Goal: Task Accomplishment & Management: Use online tool/utility

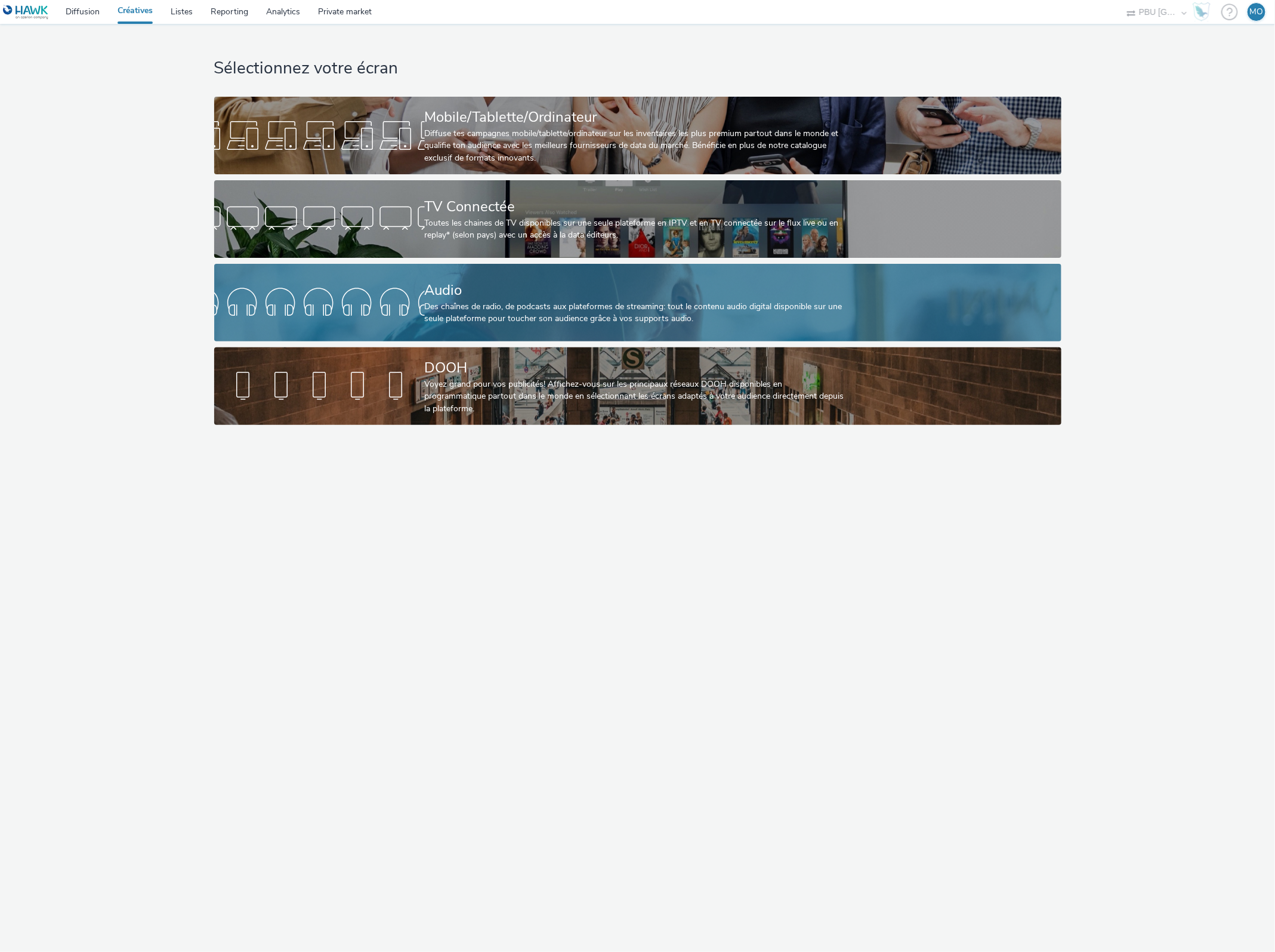
click at [397, 291] on div at bounding box center [319, 302] width 211 height 38
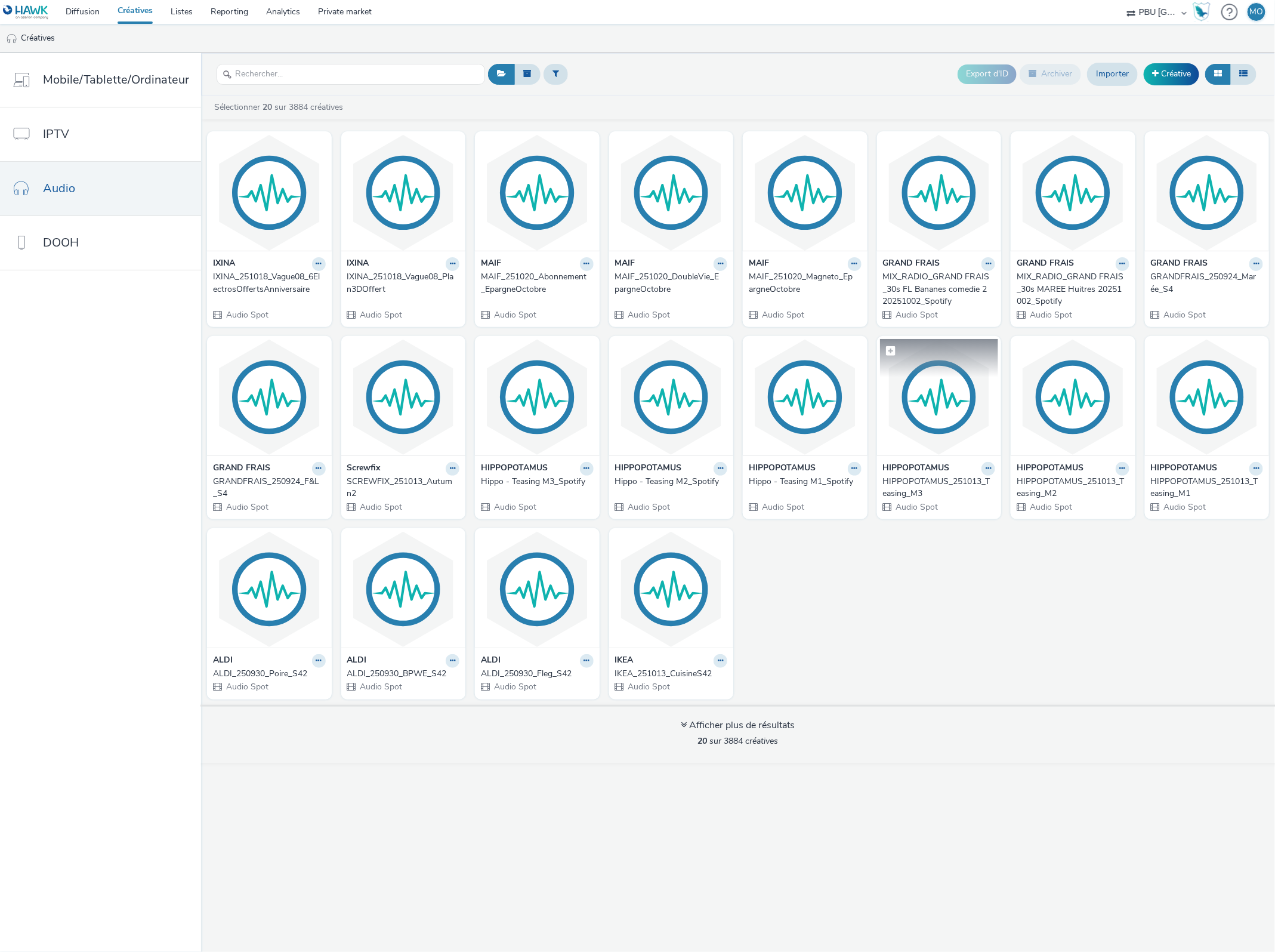
click at [950, 432] on img at bounding box center [939, 397] width 118 height 116
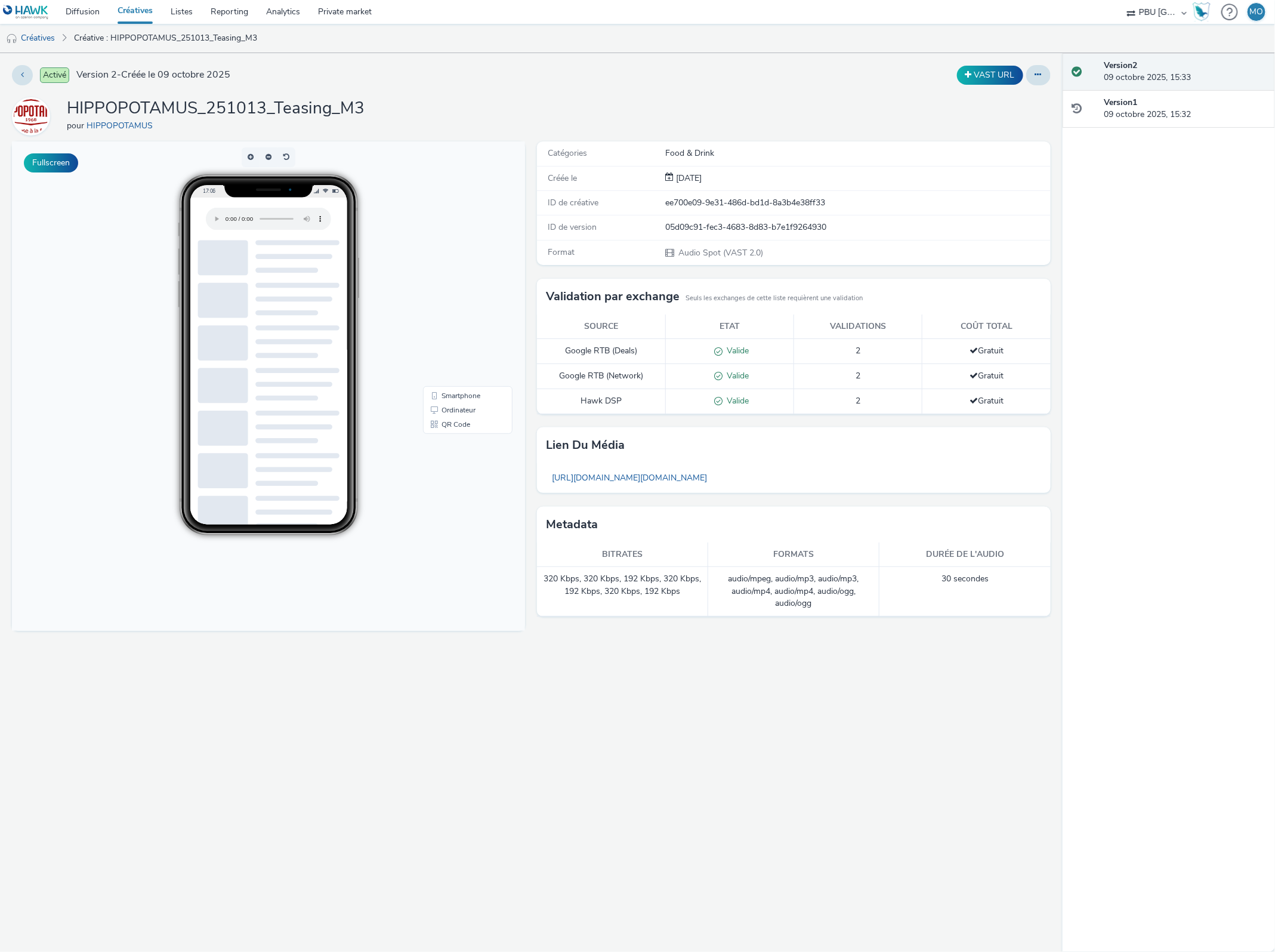
click at [311, 117] on h1 "HIPPOPOTAMUS_251013_Teasing_M3" at bounding box center [215, 108] width 297 height 23
copy h1 "HIPPOPOTAMUS_251013_Teasing_M3"
click at [45, 41] on link "Créatives" at bounding box center [30, 38] width 61 height 29
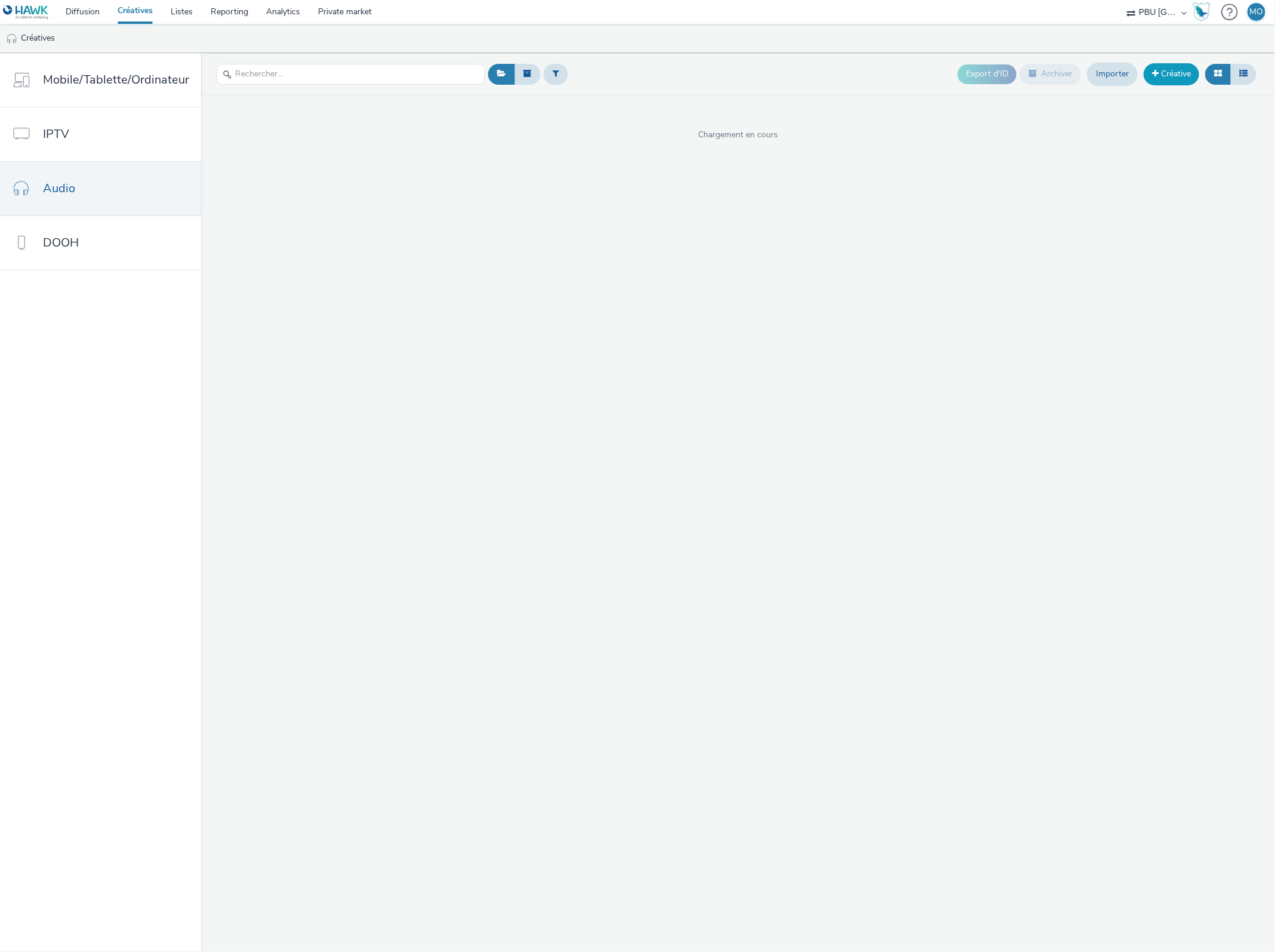
click at [1152, 78] on span at bounding box center [1155, 74] width 7 height 8
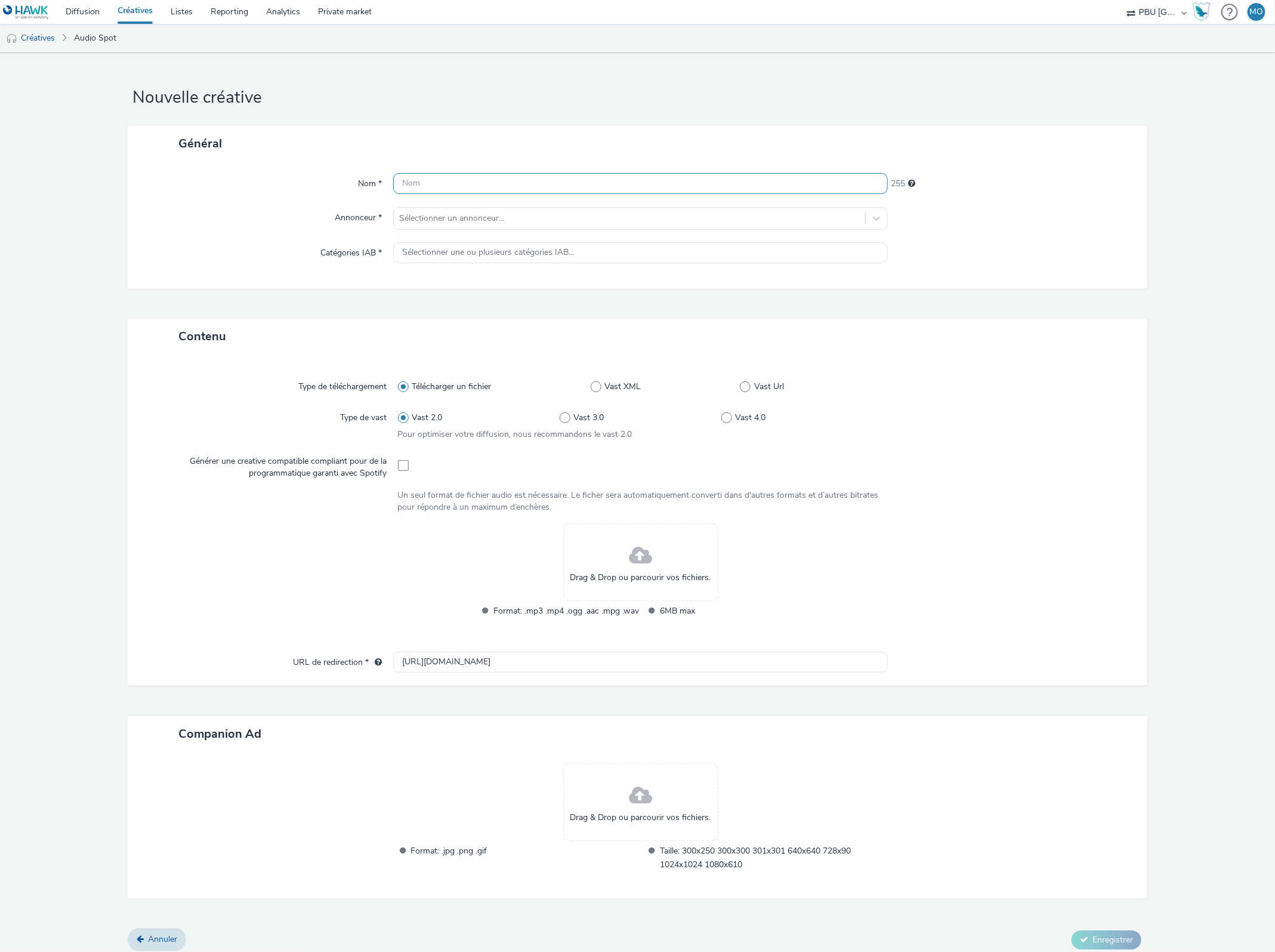
click at [508, 186] on input "text" at bounding box center [640, 183] width 495 height 21
paste input "HIPPOPOTAMUS_251013_Teasing_M3"
drag, startPoint x: 529, startPoint y: 187, endPoint x: 511, endPoint y: 183, distance: 18.4
click at [511, 183] on input "HIPPOPOTAMUS_251013_Teasing_M3" at bounding box center [640, 183] width 495 height 21
drag, startPoint x: 530, startPoint y: 183, endPoint x: 504, endPoint y: 180, distance: 26.2
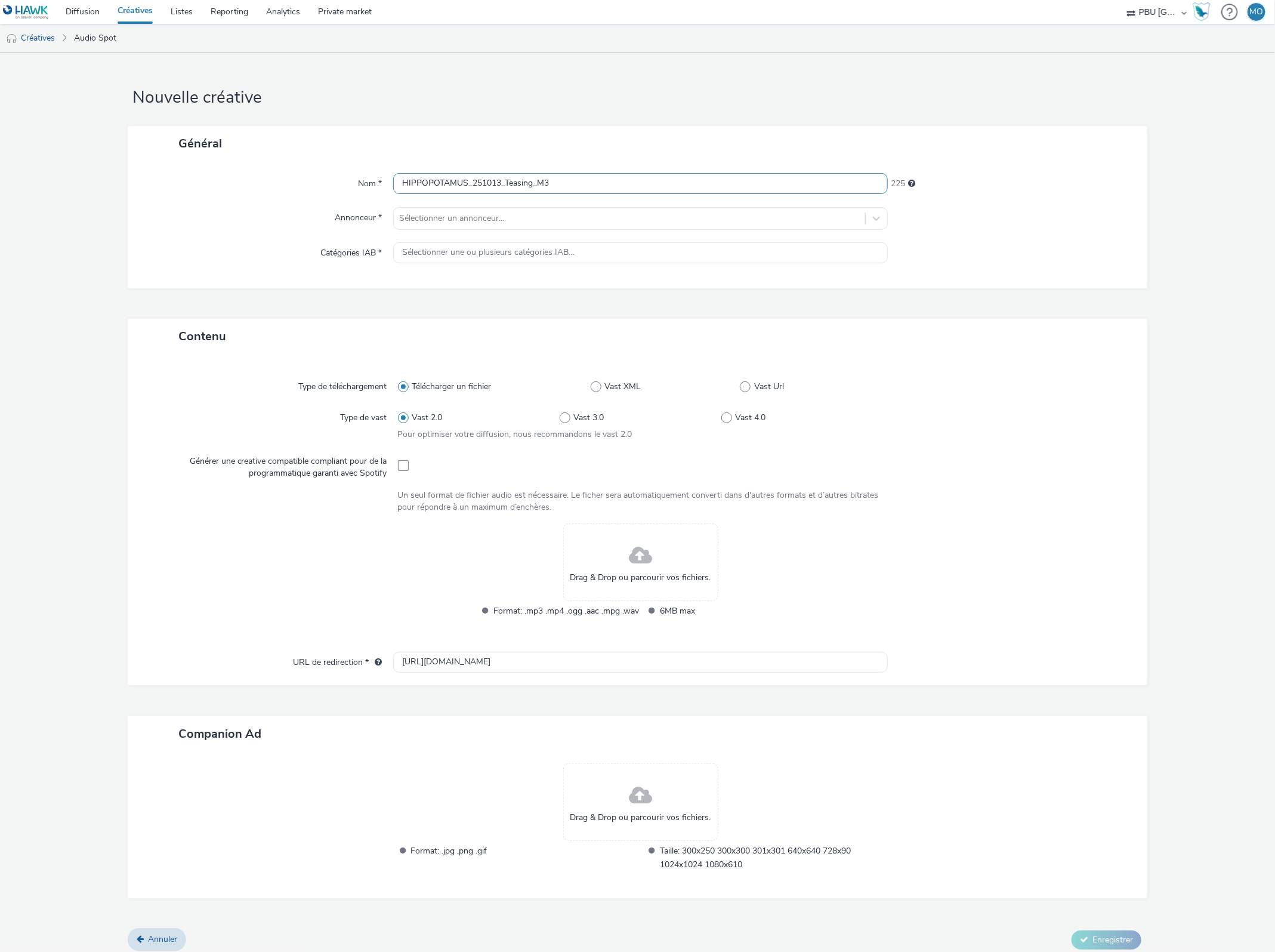
click at [504, 180] on input "HIPPOPOTAMUS_251013_Teasing_M3" at bounding box center [640, 183] width 495 height 21
click at [573, 185] on input "HIPPOPOTAMUS_251013_Live_M3" at bounding box center [640, 183] width 495 height 21
type input "HIPPOPOTAMUS_251013_Live_V1_M1"
click at [542, 213] on div at bounding box center [630, 218] width 460 height 14
type input "hippo"
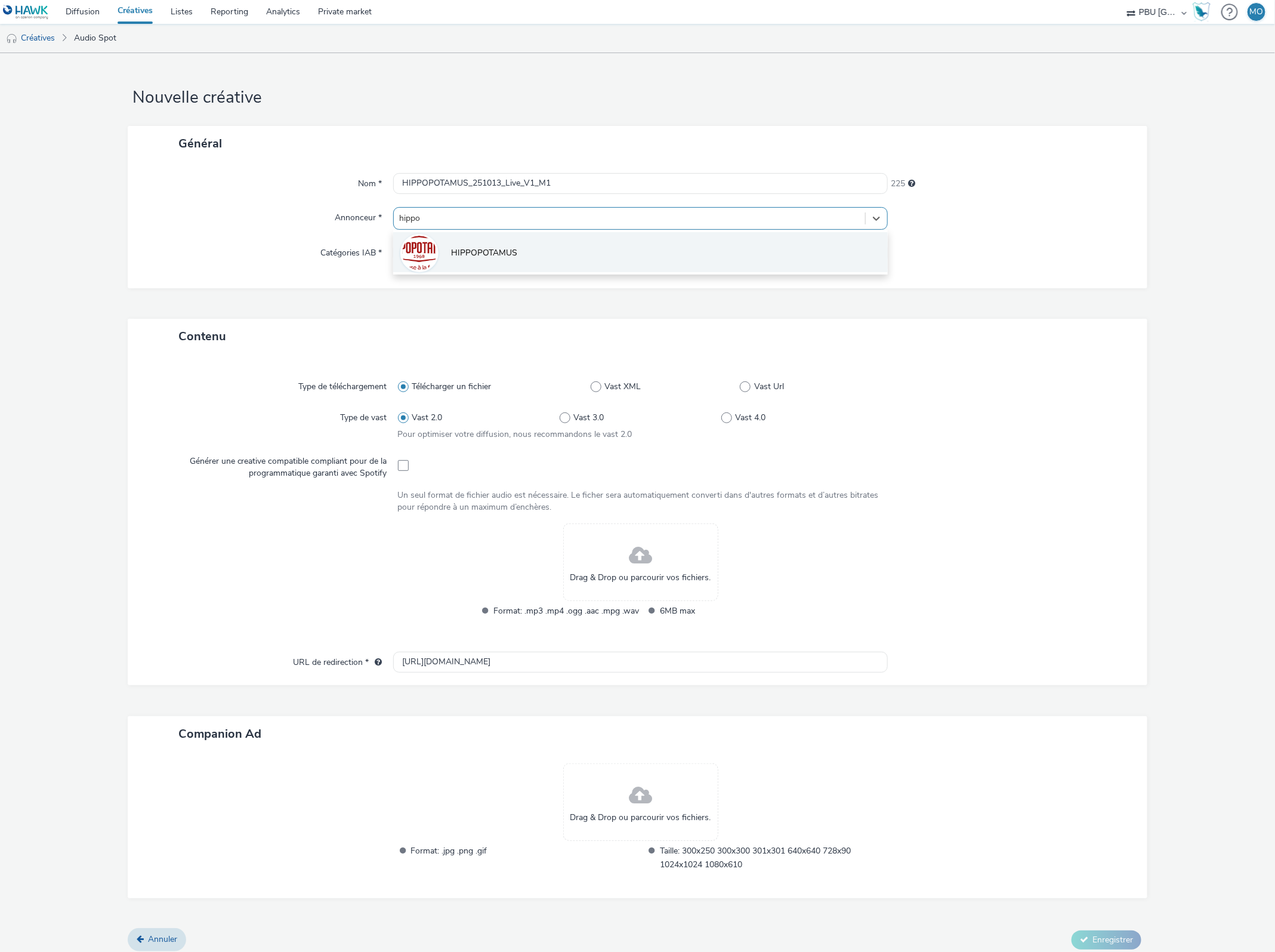
click at [550, 247] on li "HIPPOPOTAMUS" at bounding box center [640, 252] width 495 height 40
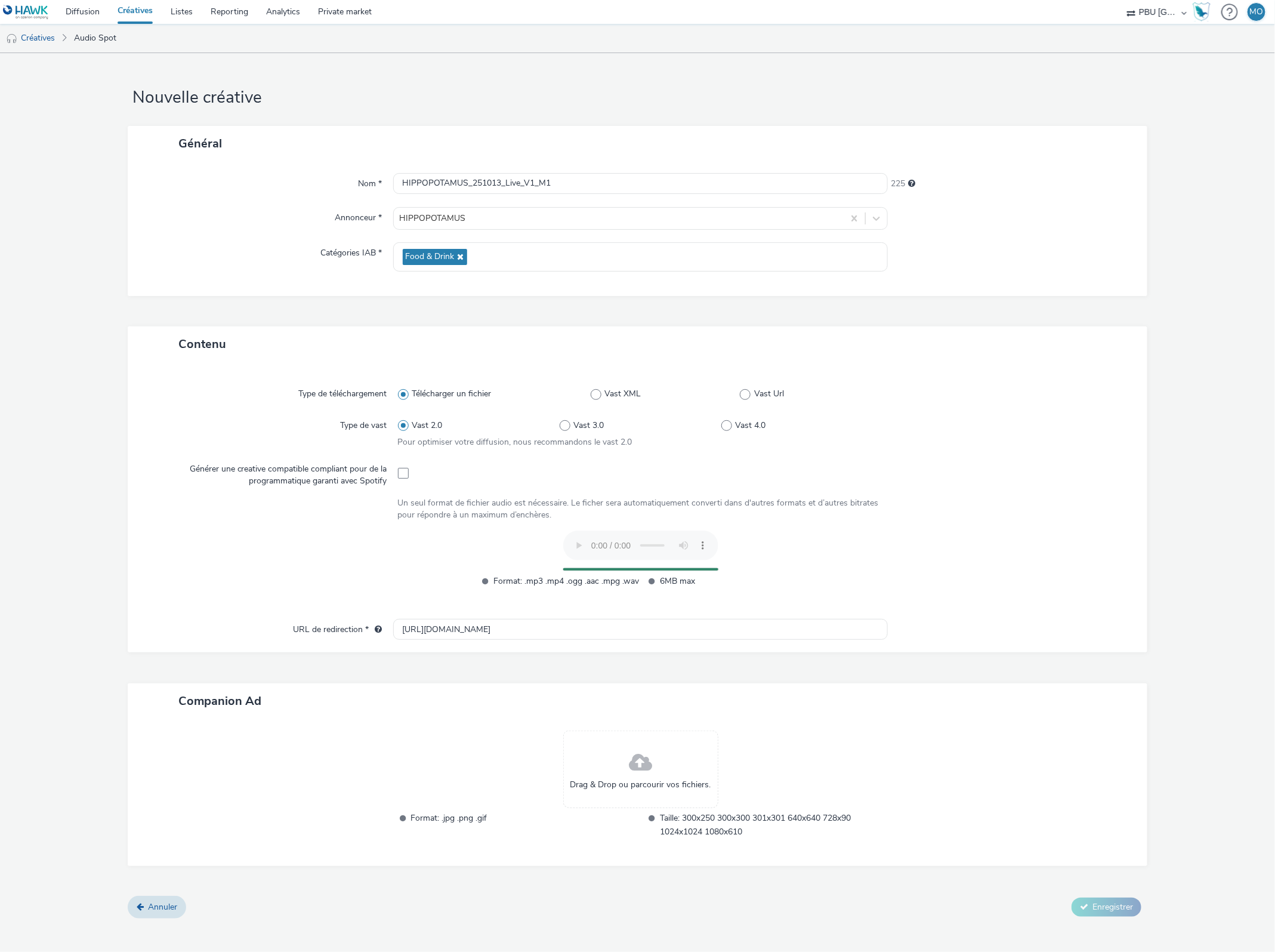
click at [1050, 532] on div at bounding box center [1004, 565] width 243 height 70
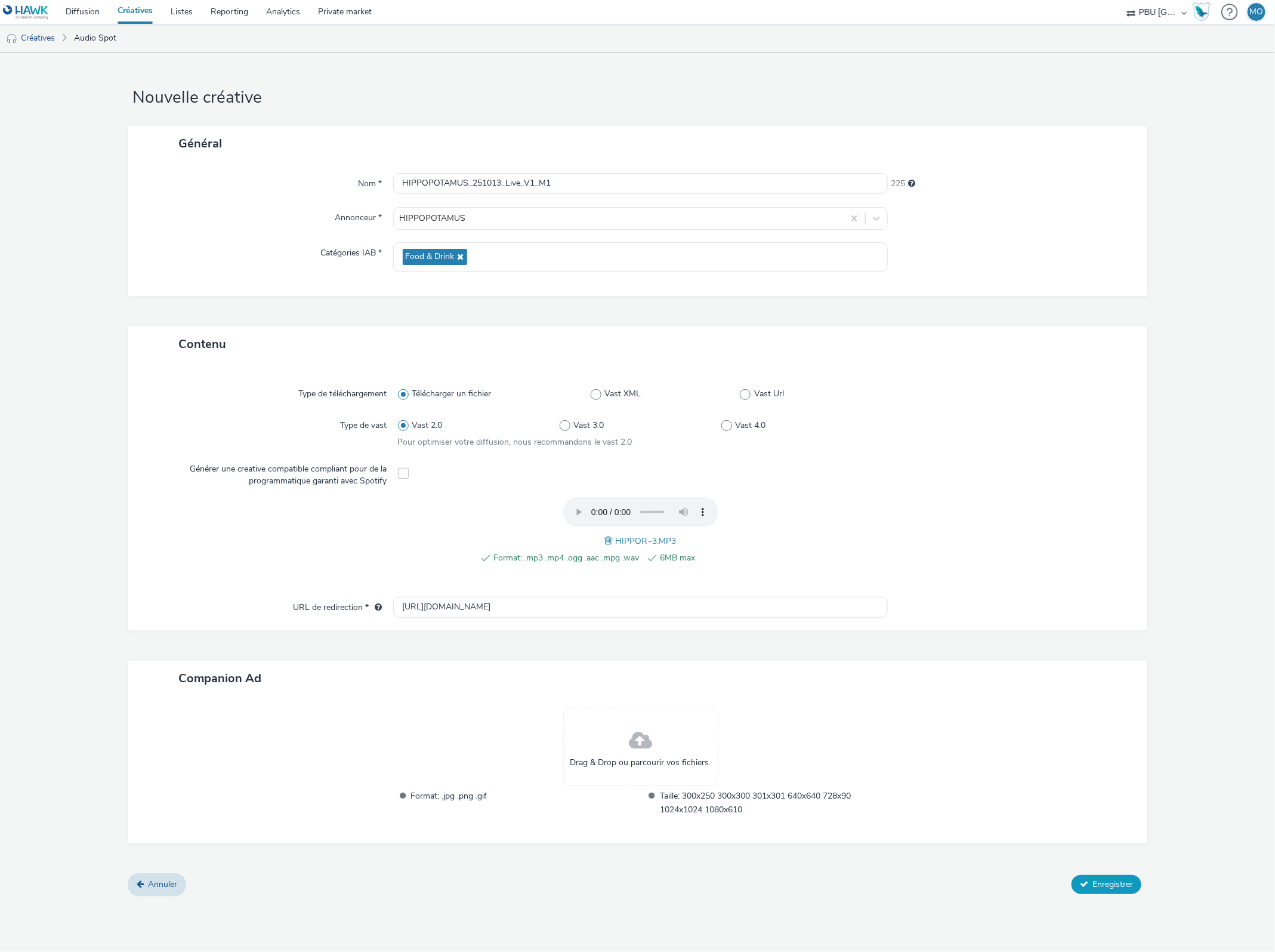
click at [1109, 880] on span "Enregistrer" at bounding box center [1112, 883] width 41 height 11
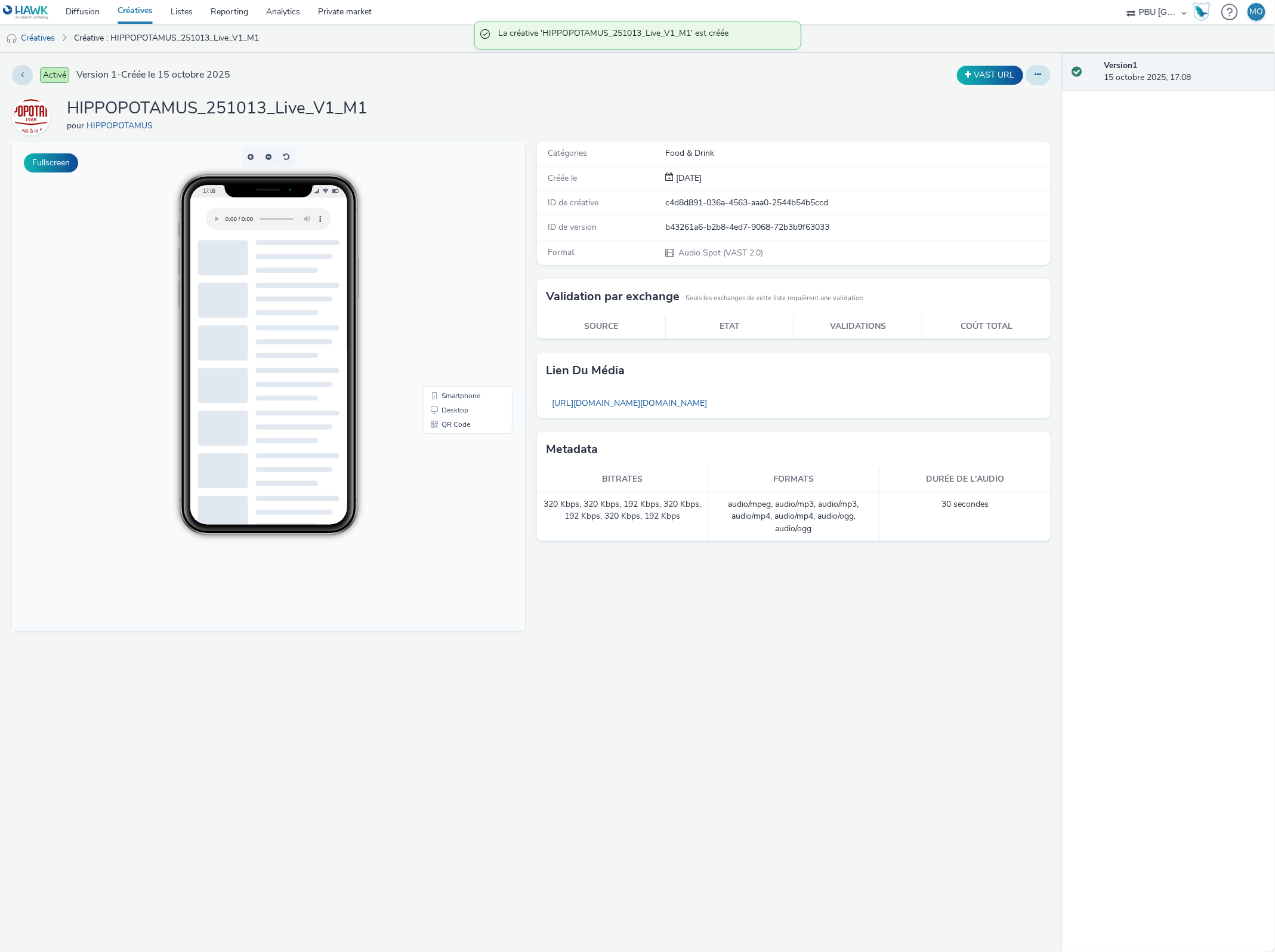
click at [1036, 76] on icon at bounding box center [1038, 75] width 7 height 8
click at [1018, 125] on link "Dupliquer" at bounding box center [1005, 123] width 90 height 24
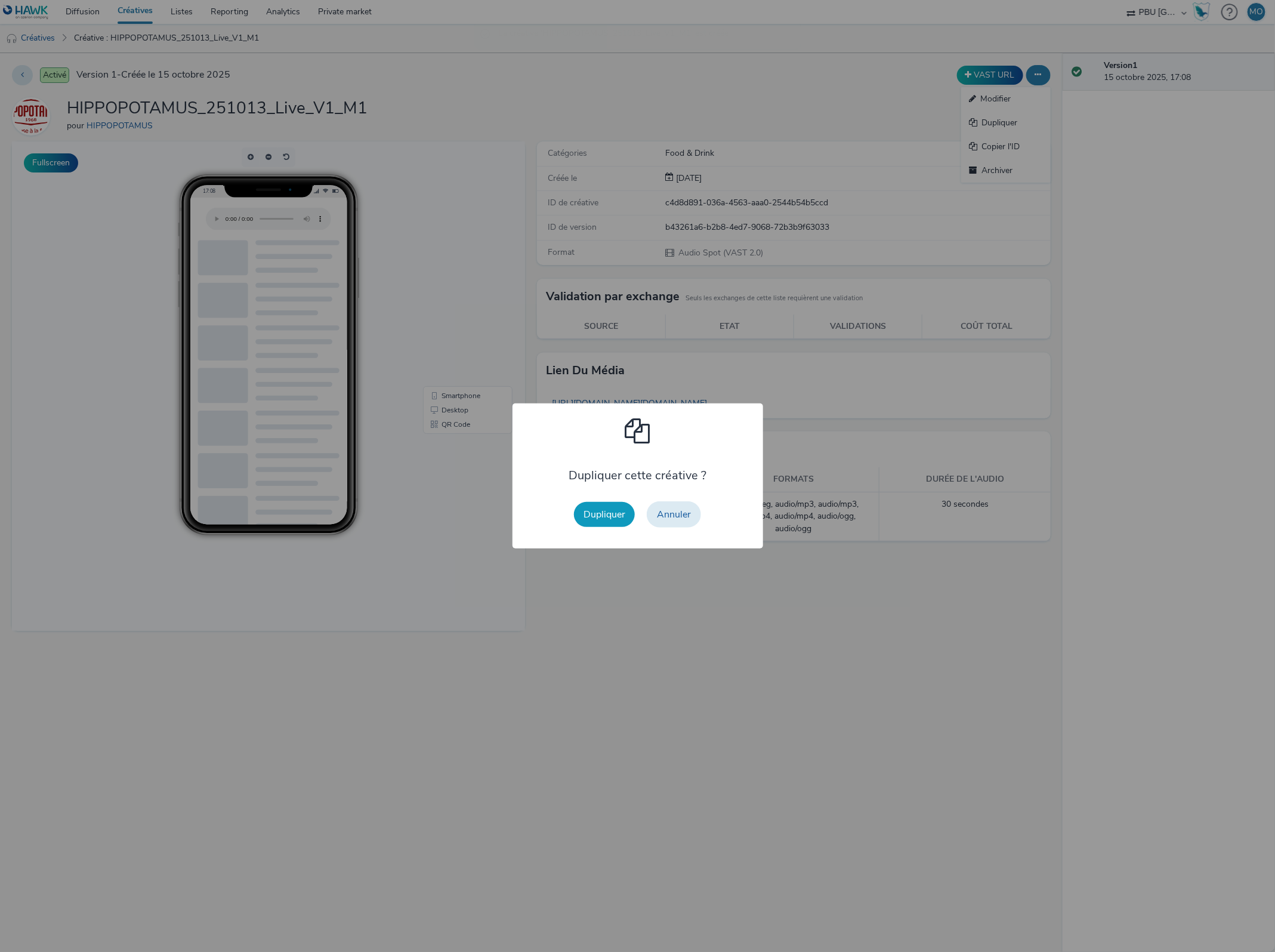
click at [599, 513] on button "Dupliquer" at bounding box center [604, 514] width 61 height 25
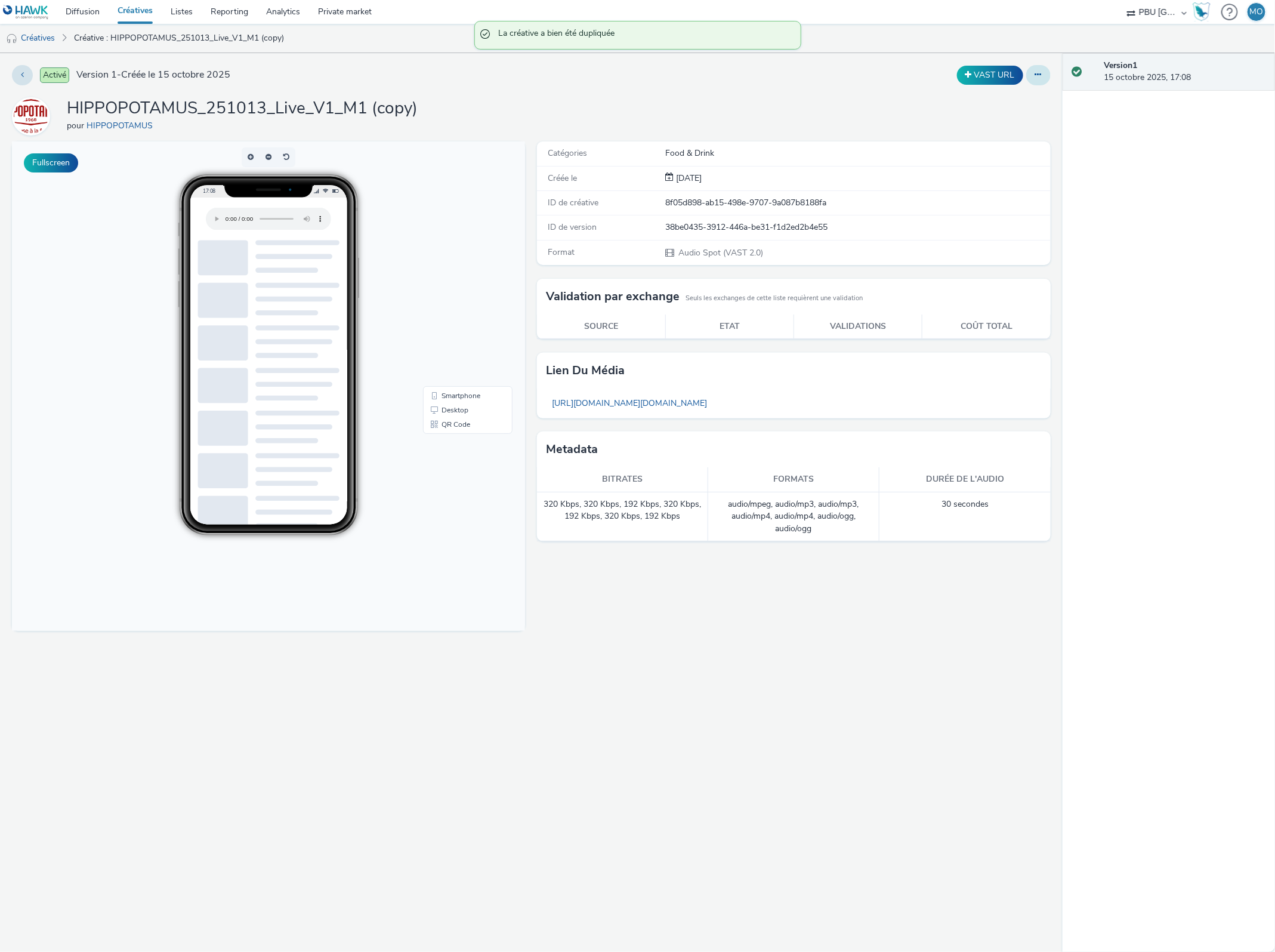
click at [1044, 75] on button at bounding box center [1038, 75] width 25 height 20
click at [1025, 98] on link "Modifier" at bounding box center [1005, 99] width 90 height 24
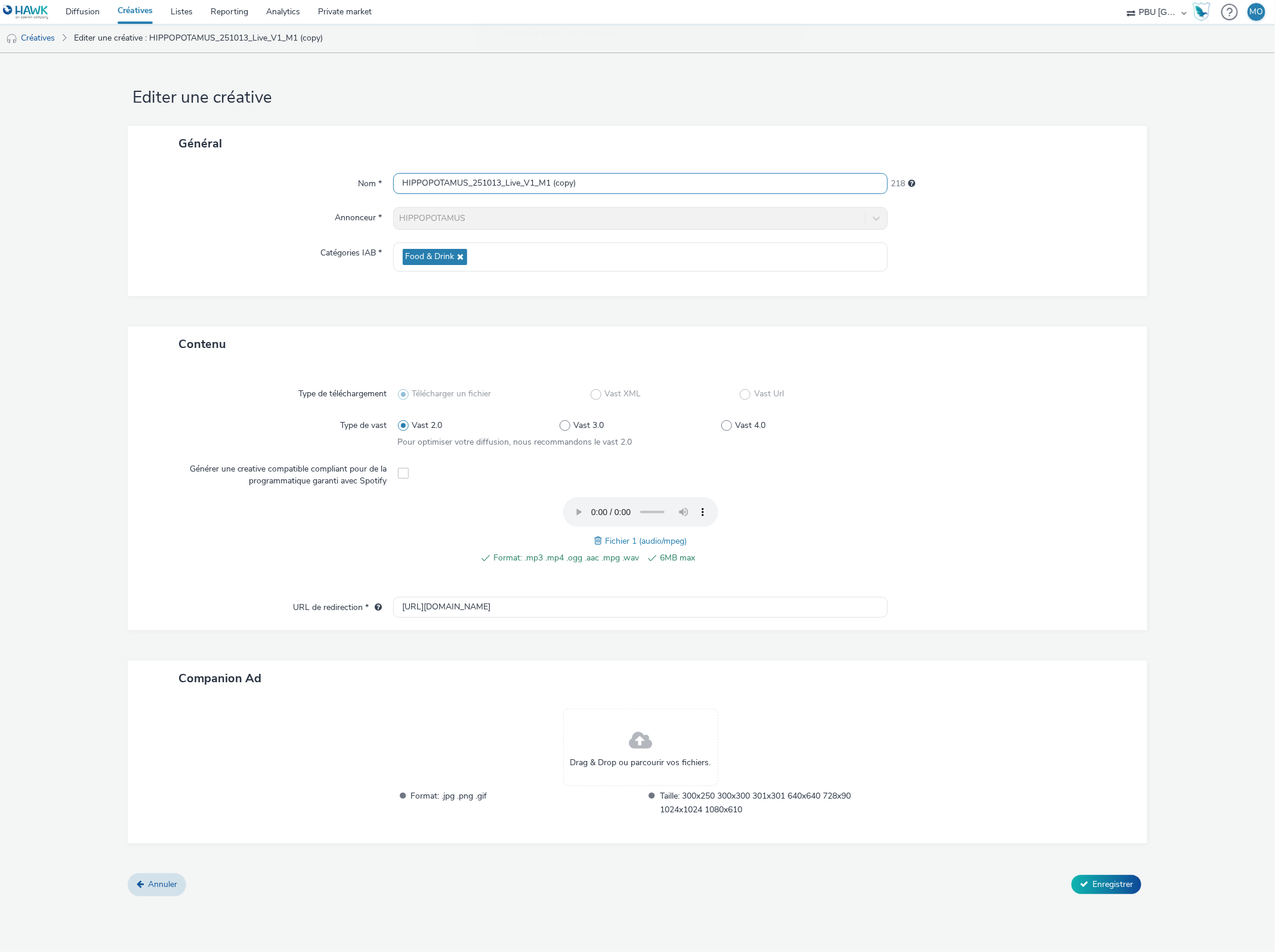
click at [535, 184] on input "HIPPOPOTAMUS_251013_Live_V1_M1 (copy)" at bounding box center [640, 183] width 495 height 21
drag, startPoint x: 547, startPoint y: 181, endPoint x: 604, endPoint y: 181, distance: 57.0
click at [604, 181] on input "HIPPOPOTAMUS_251013_Live_V1_M1 (copy)" at bounding box center [640, 183] width 495 height 21
type input "HIPPOPOTAMUS_251013_Live_V1_M2"
click at [596, 537] on span at bounding box center [600, 540] width 11 height 13
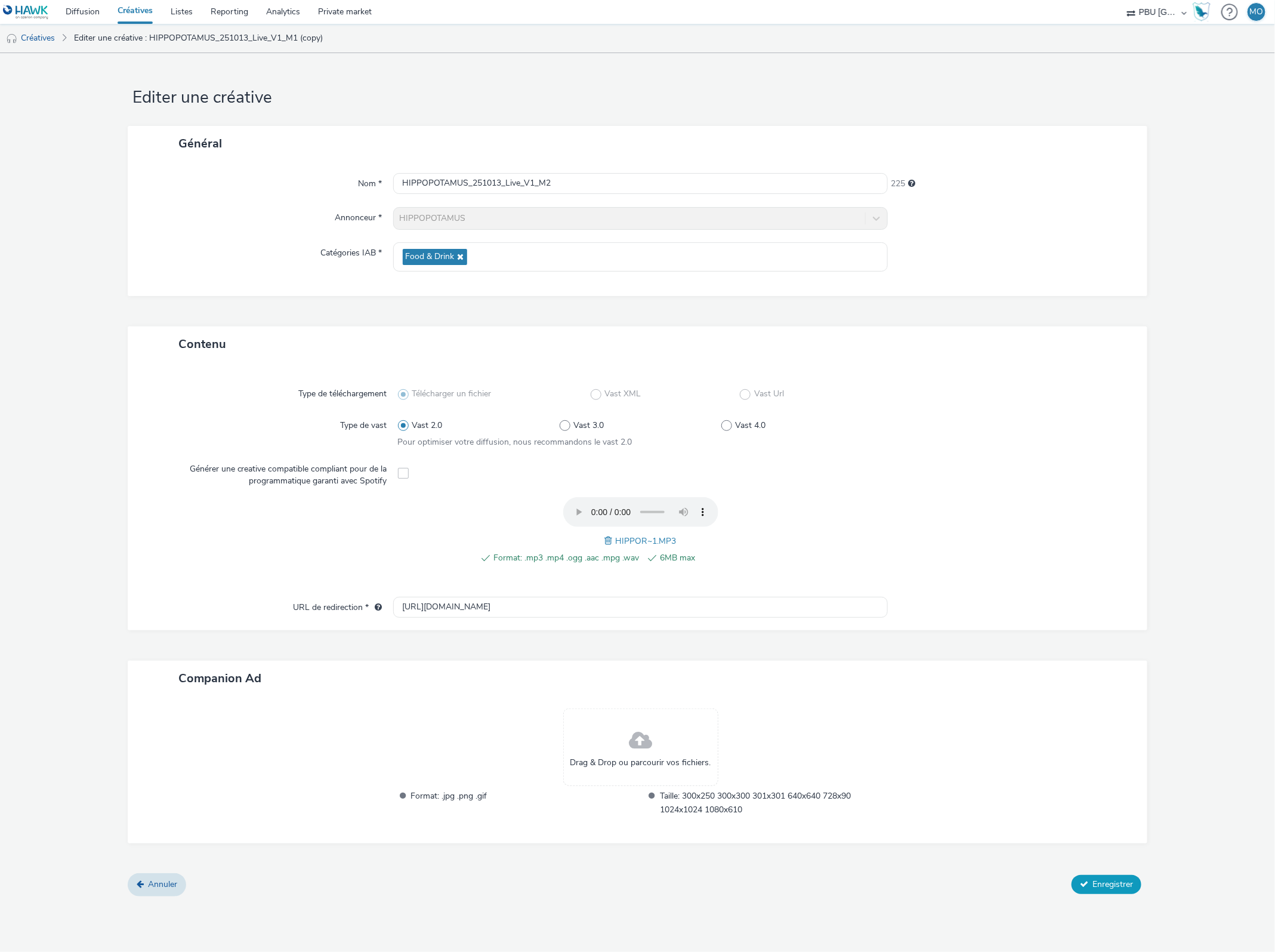
click at [1100, 879] on span "Enregistrer" at bounding box center [1112, 883] width 41 height 11
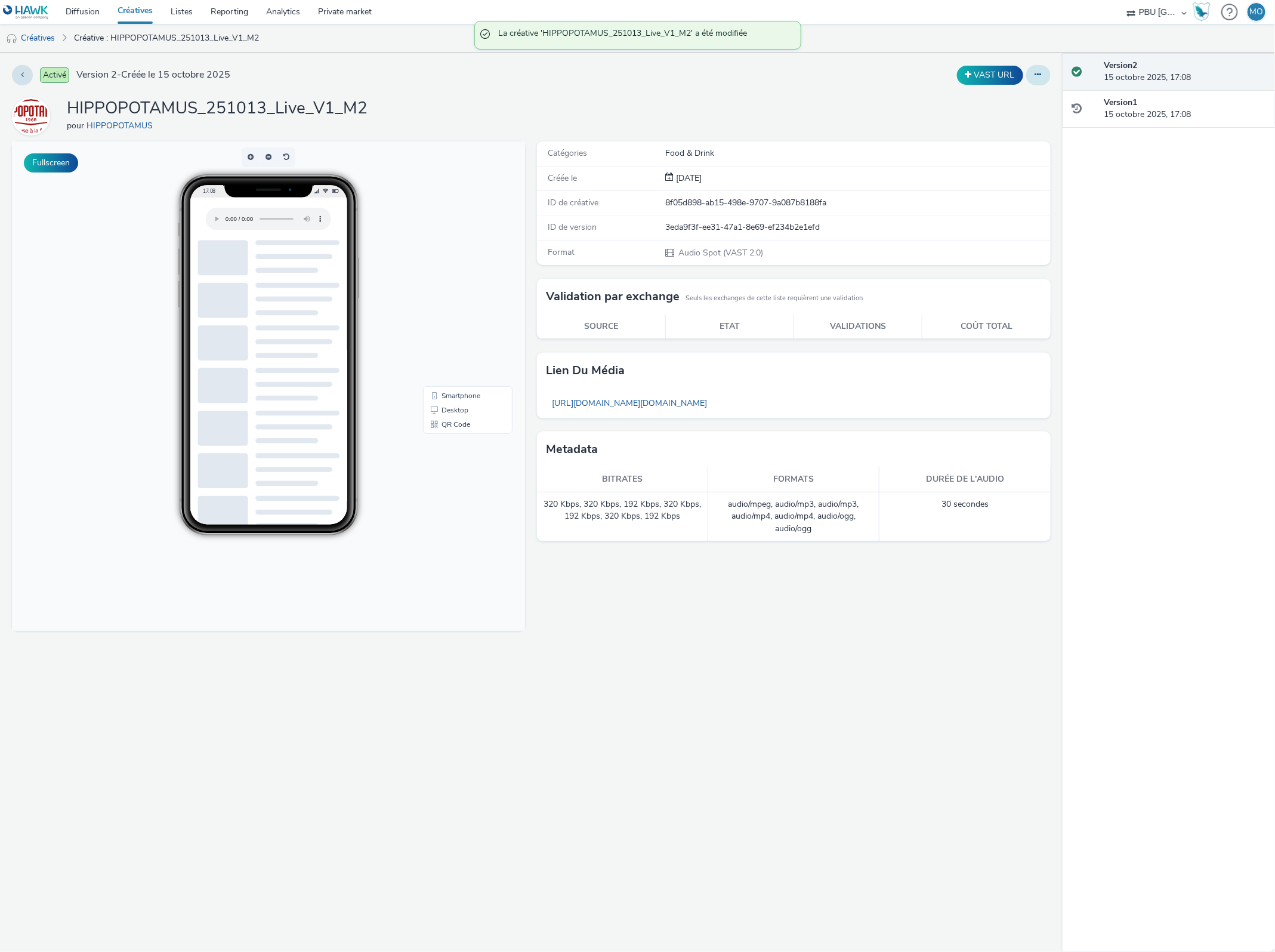
click at [1036, 79] on button at bounding box center [1038, 75] width 25 height 20
click at [1028, 120] on link "Dupliquer" at bounding box center [1005, 123] width 90 height 24
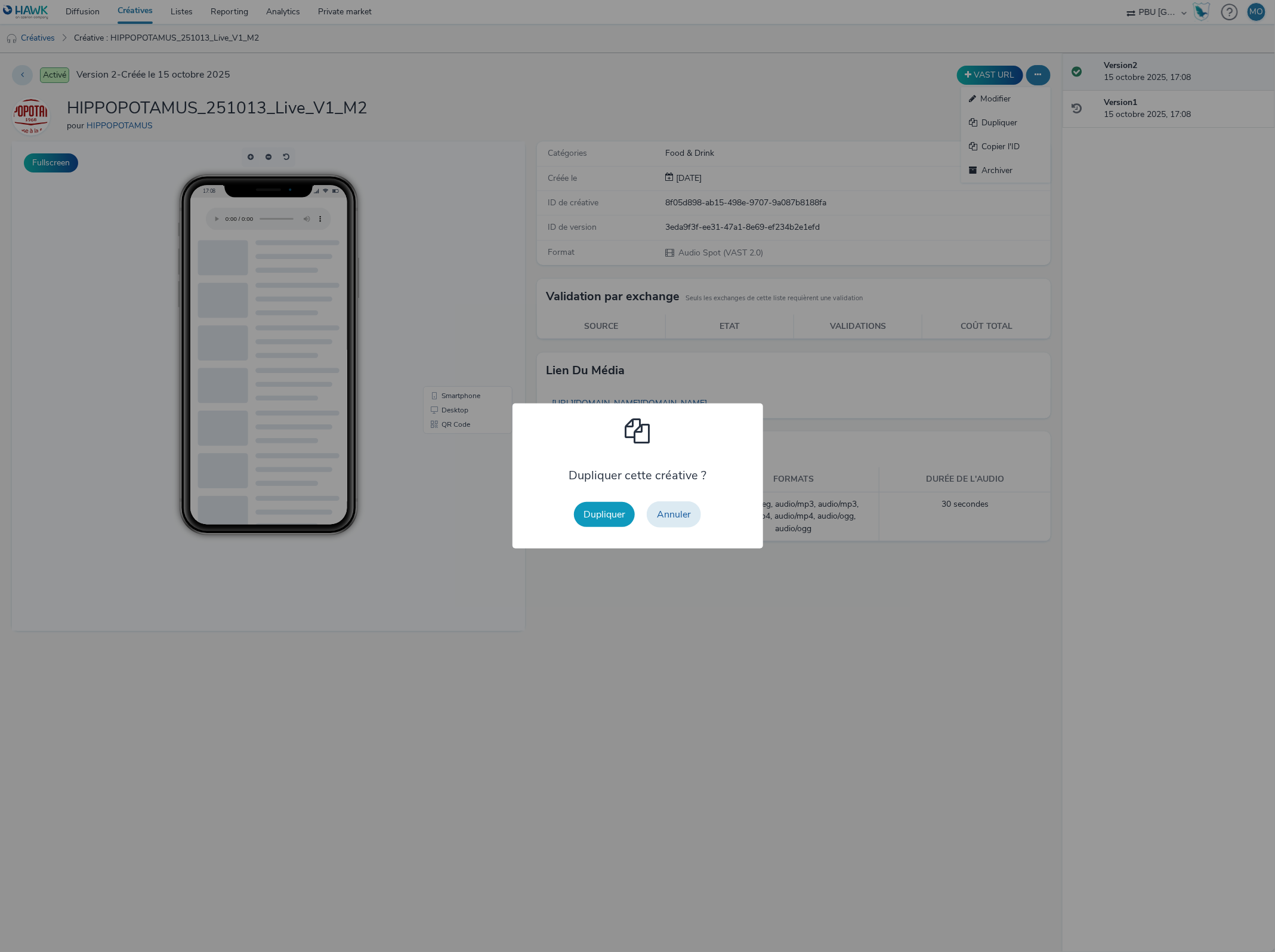
click at [601, 516] on button "Dupliquer" at bounding box center [604, 514] width 61 height 25
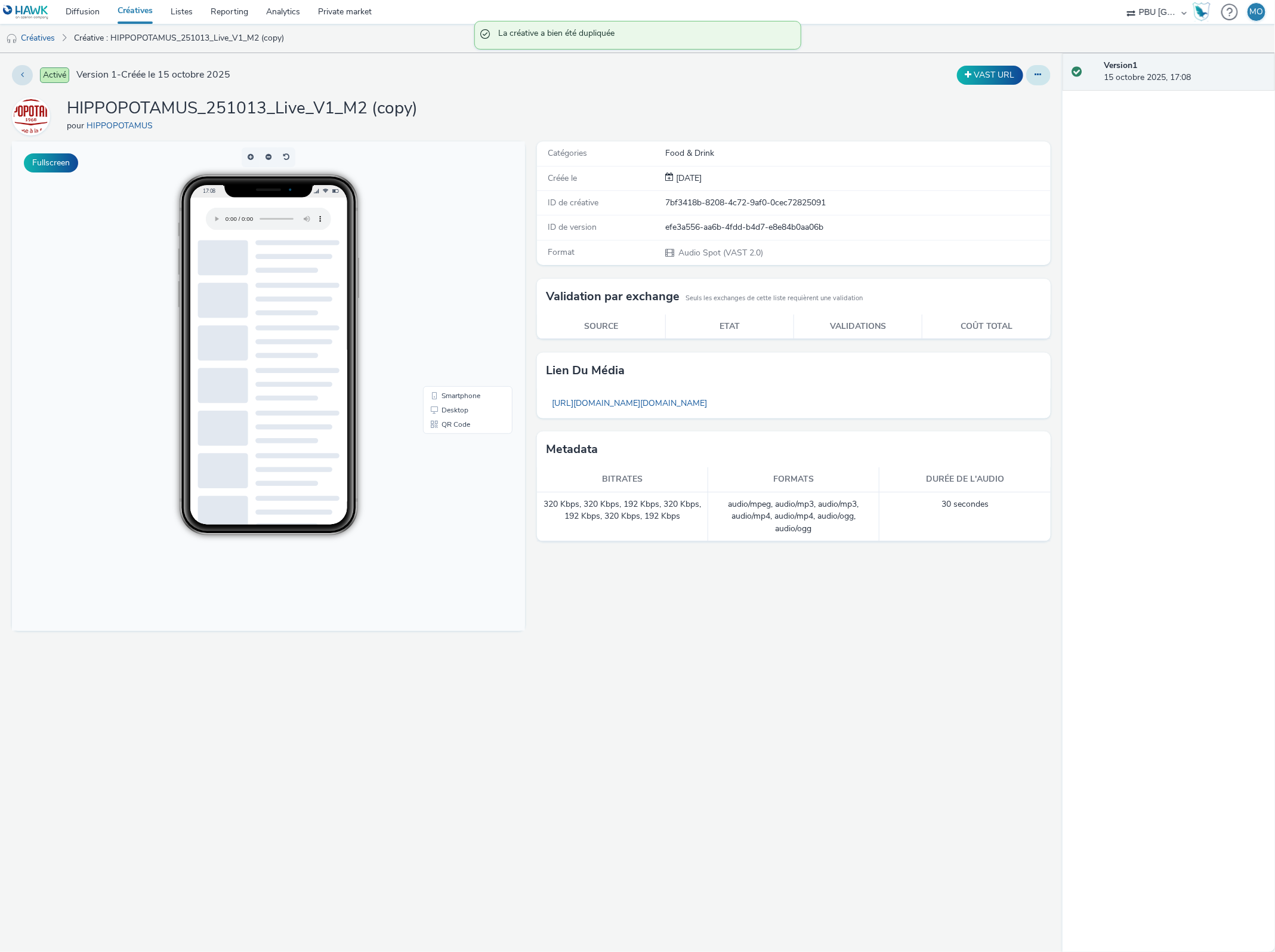
click at [1040, 77] on icon at bounding box center [1038, 75] width 7 height 8
click at [1036, 101] on link "Modifier" at bounding box center [1005, 99] width 90 height 24
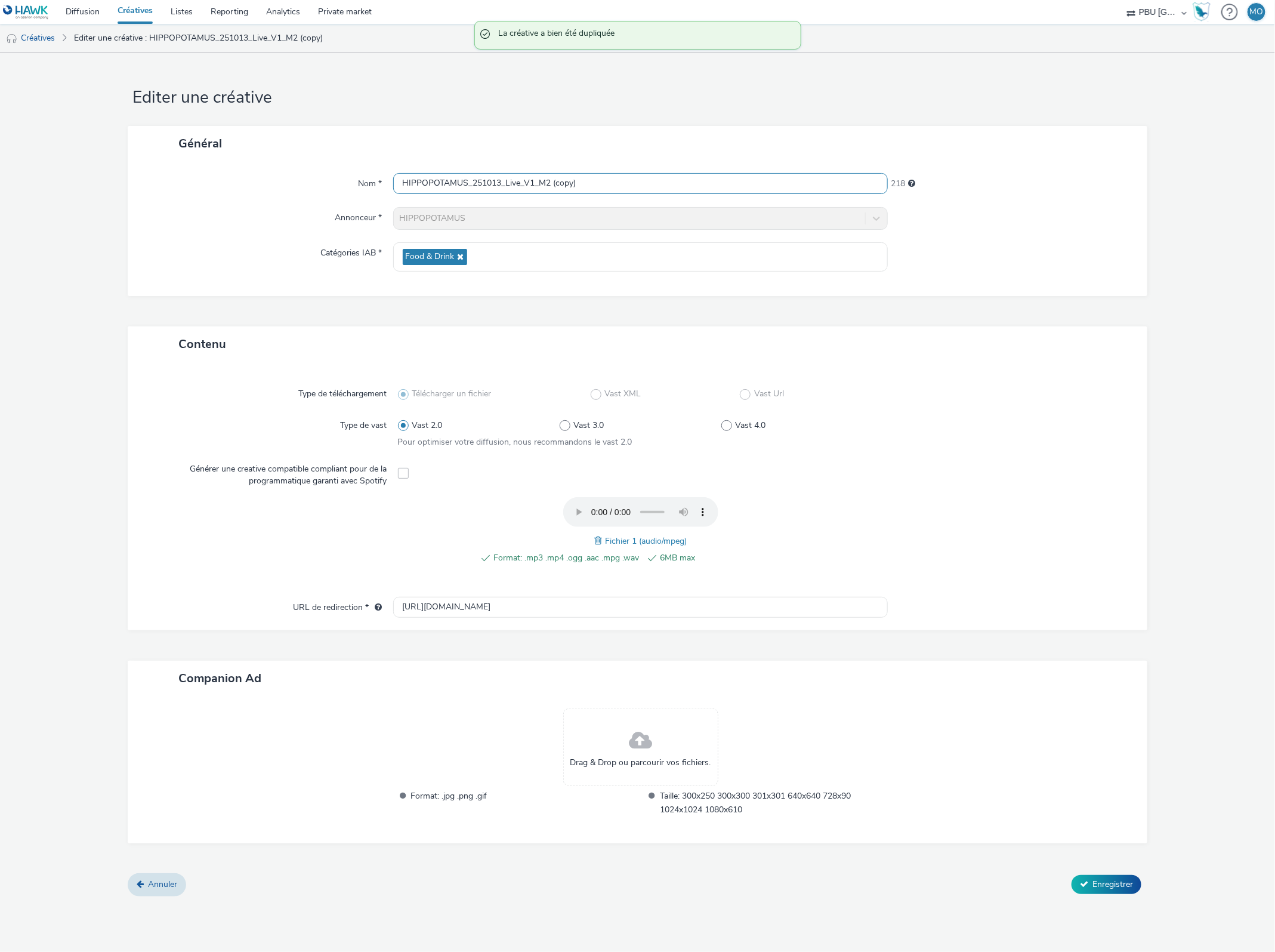
scroll to position [1, 0]
drag, startPoint x: 547, startPoint y: 186, endPoint x: 625, endPoint y: 193, distance: 78.3
click at [625, 193] on input "HIPPOPOTAMUS_251013_Live_V1_M2 (copy)" at bounding box center [640, 183] width 495 height 21
type input "HIPPOPOTAMUS_251013_Live_V1_M3"
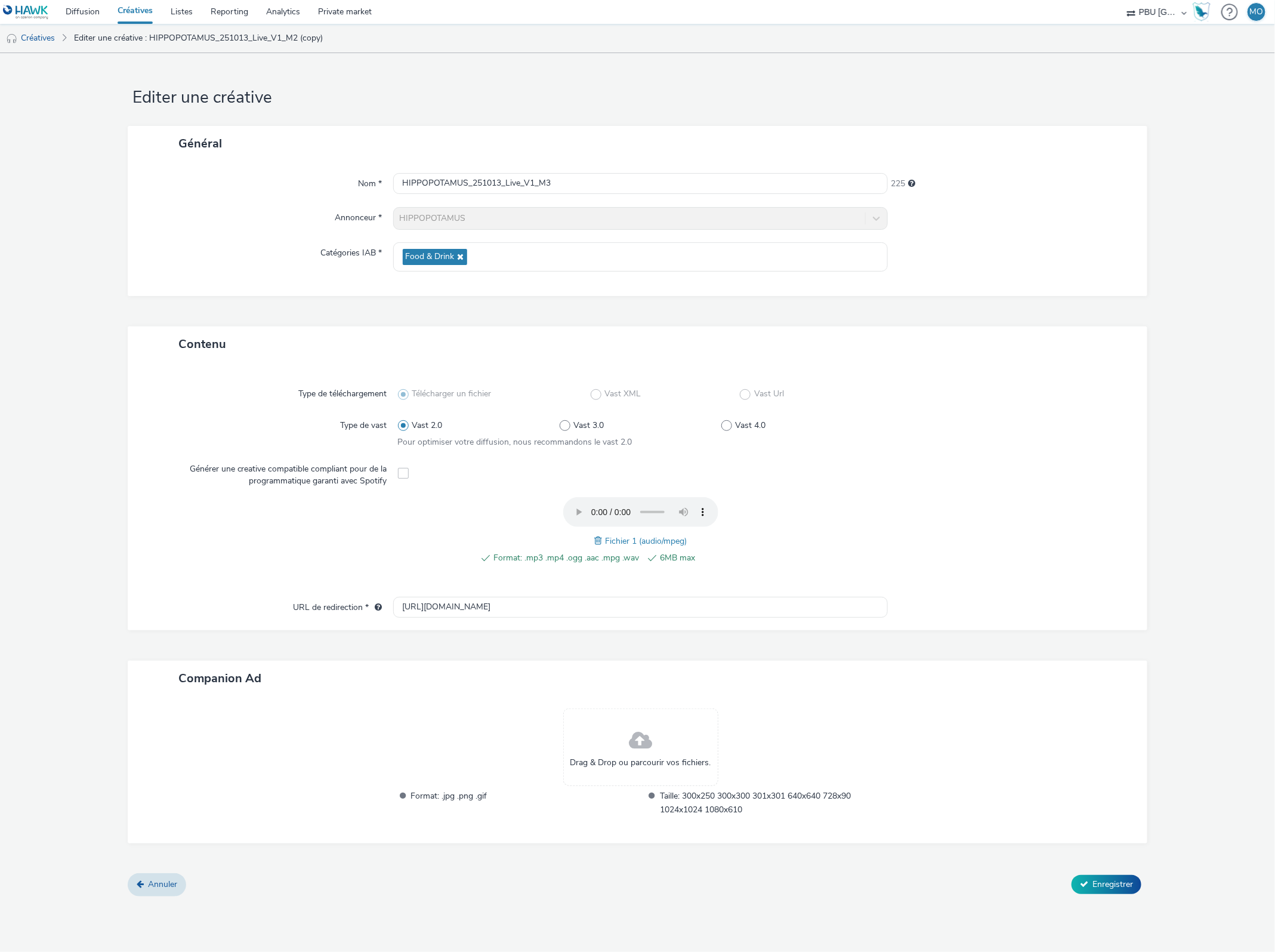
click at [596, 546] on span at bounding box center [600, 540] width 11 height 13
click at [1101, 880] on span "Enregistrer" at bounding box center [1112, 883] width 41 height 11
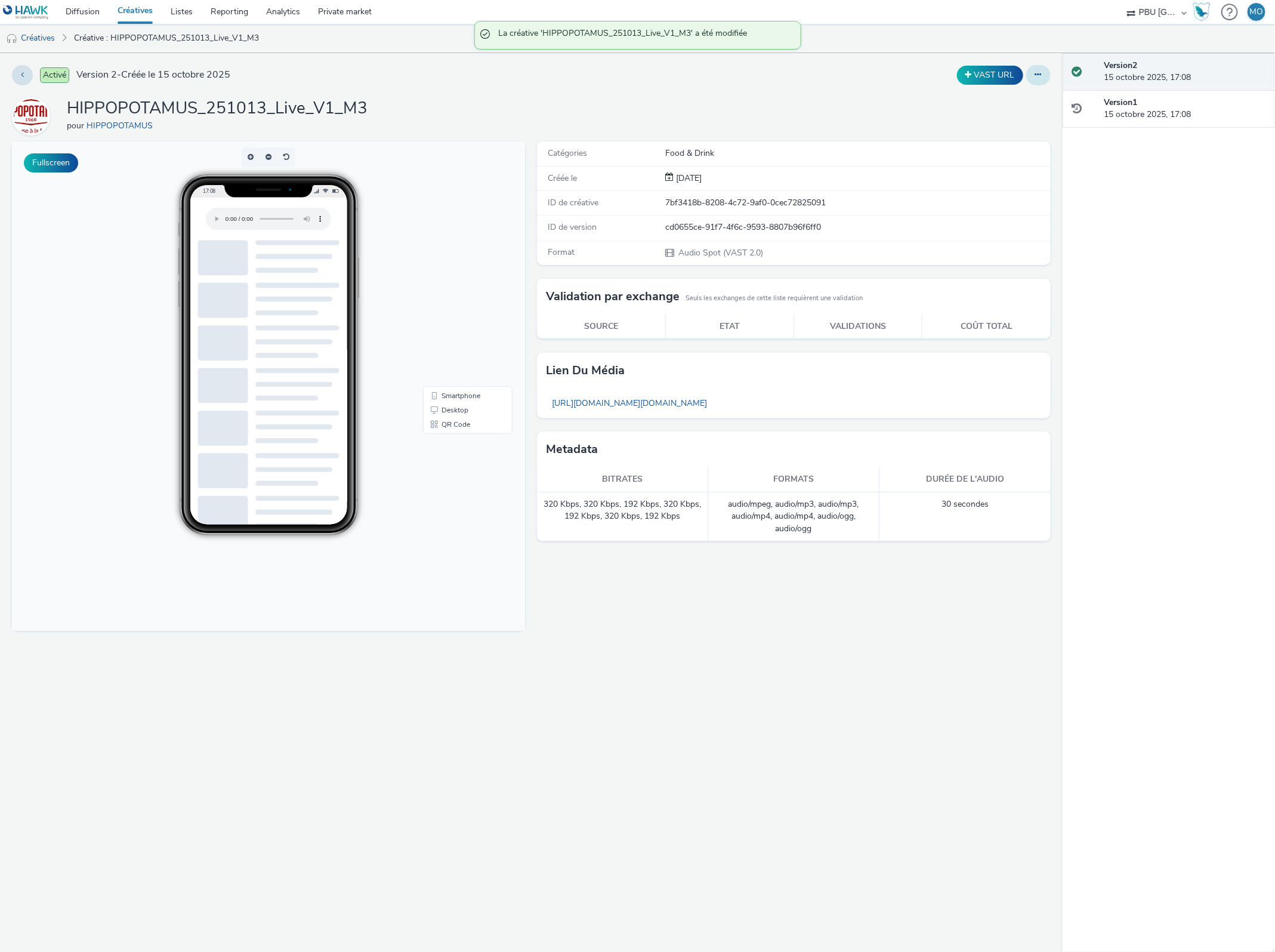
click at [1035, 74] on icon at bounding box center [1038, 75] width 7 height 8
click at [1019, 125] on link "Dupliquer" at bounding box center [1005, 123] width 90 height 24
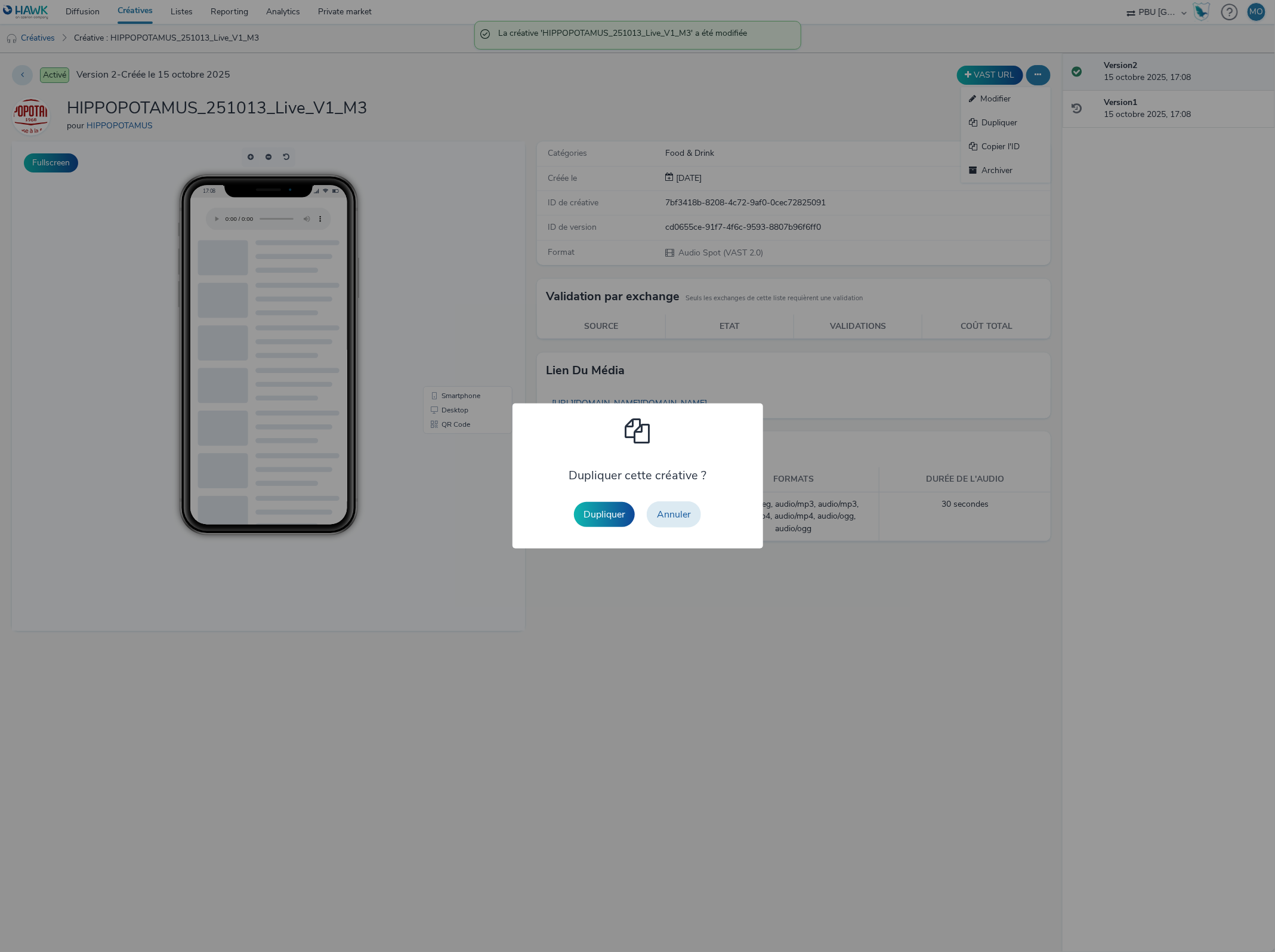
drag, startPoint x: 601, startPoint y: 518, endPoint x: 612, endPoint y: 507, distance: 15.6
click at [601, 519] on button "Dupliquer" at bounding box center [604, 514] width 61 height 25
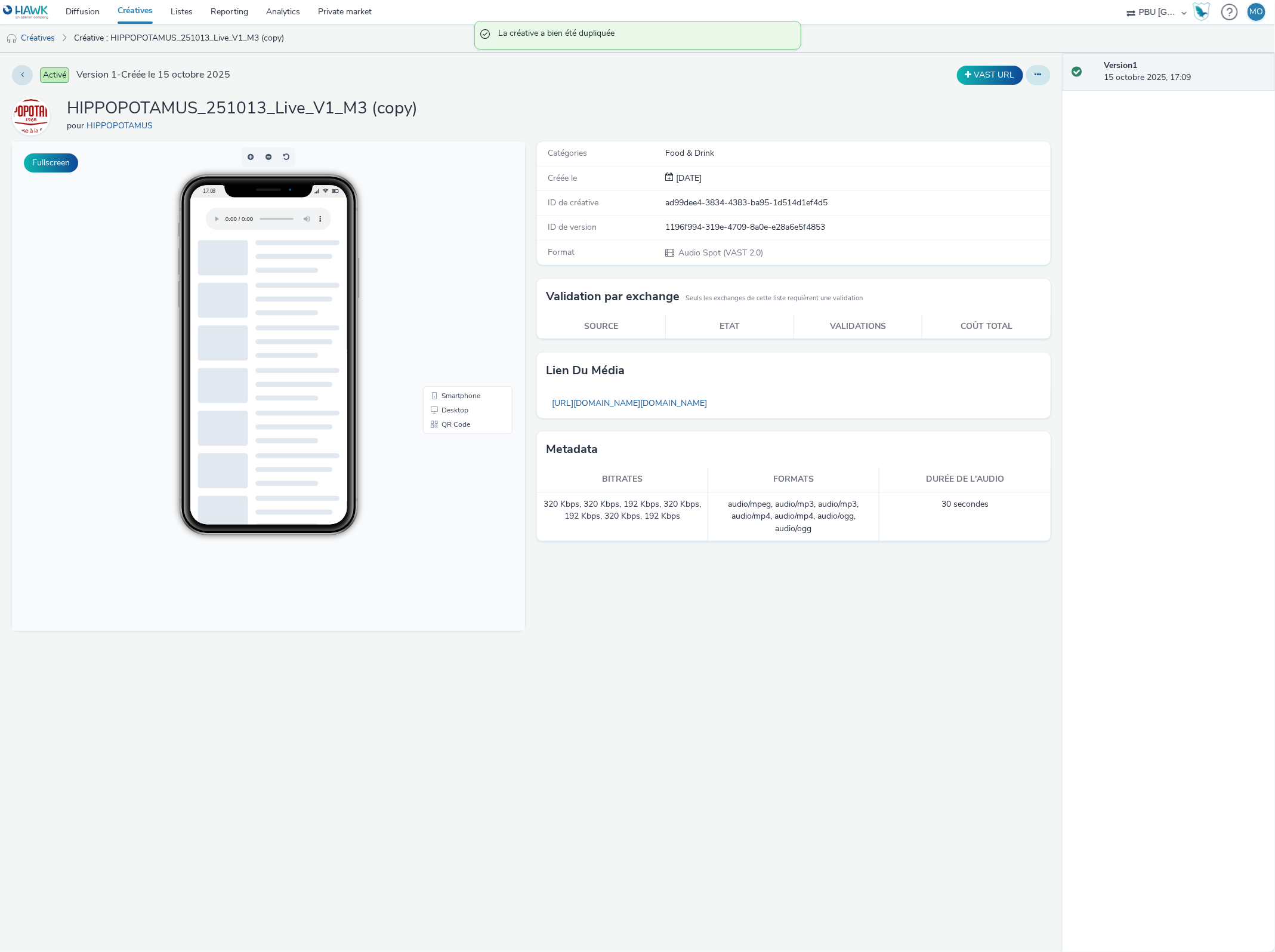
click at [1036, 79] on icon at bounding box center [1038, 75] width 7 height 8
click at [1024, 99] on link "Modifier" at bounding box center [1005, 99] width 90 height 24
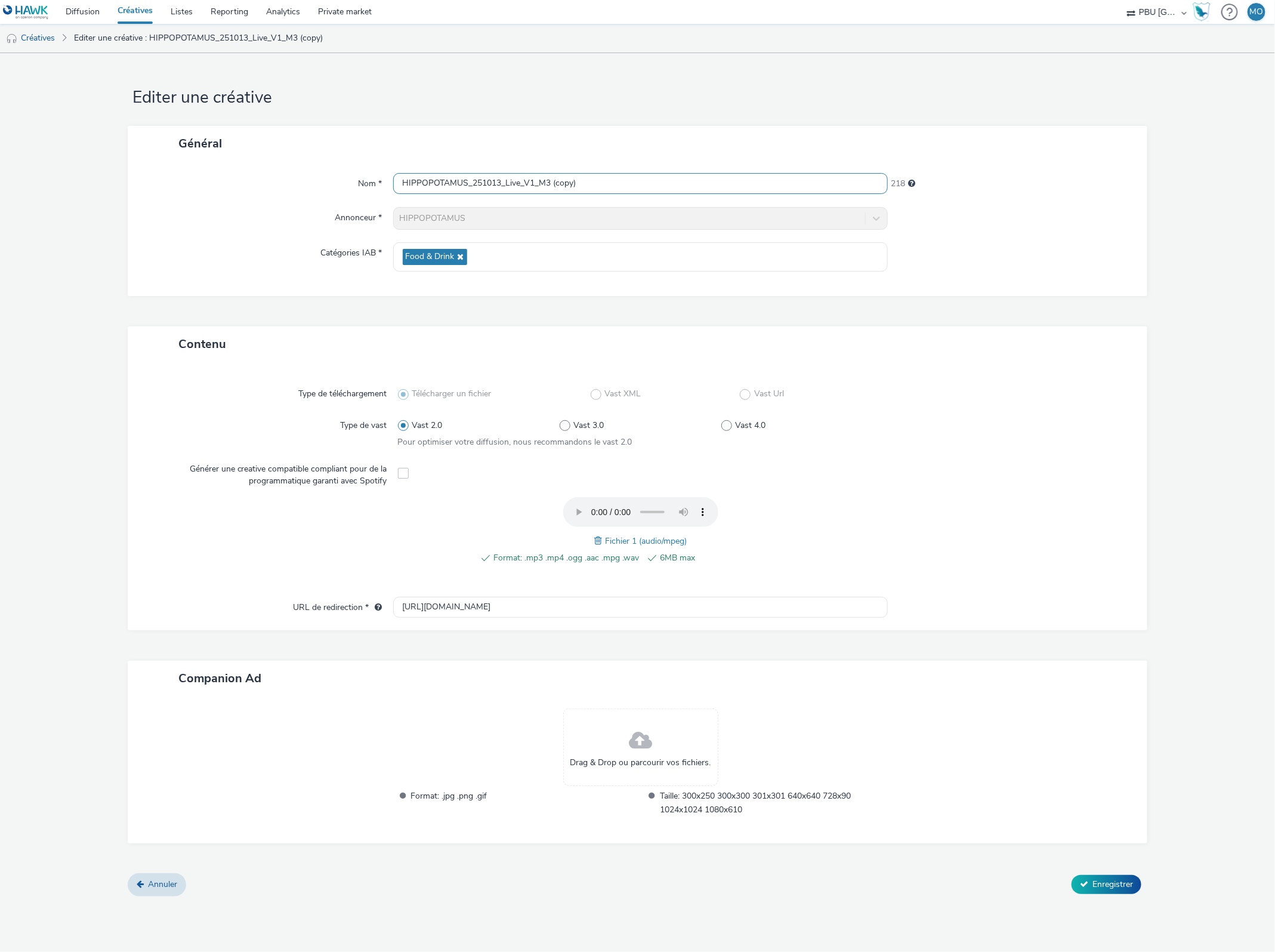
click at [536, 189] on input "HIPPOPOTAMUS_251013_Live_V1_M3 (copy)" at bounding box center [640, 183] width 495 height 21
drag, startPoint x: 549, startPoint y: 182, endPoint x: 601, endPoint y: 189, distance: 52.5
click at [601, 189] on input "HIPPOPOTAMUS_251013_Live_V2_M3 (copy)" at bounding box center [640, 183] width 495 height 21
type input "HIPPOPOTAMUS_251013_Live_V2_M1"
click at [598, 542] on span at bounding box center [600, 540] width 11 height 13
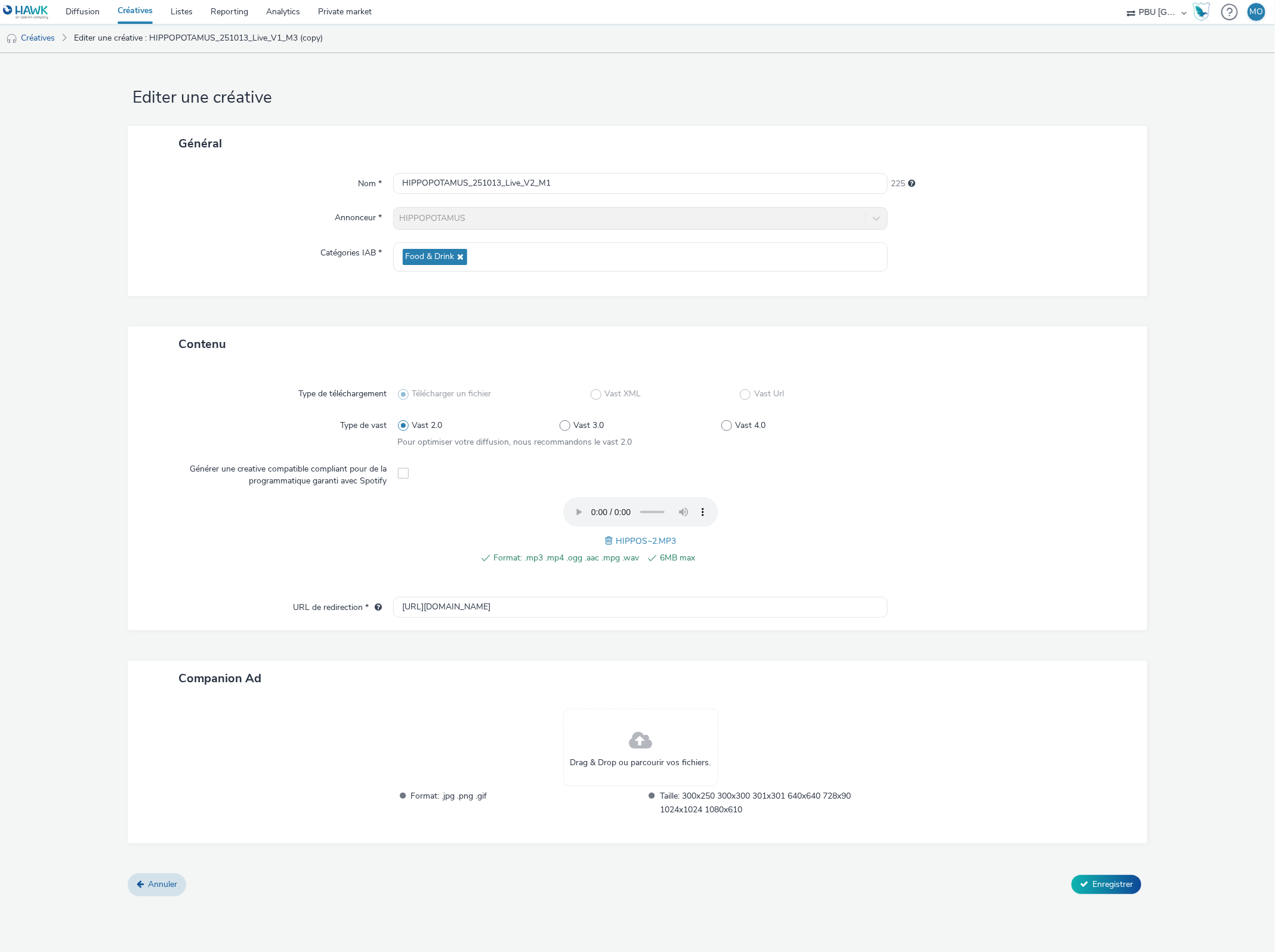
click at [575, 548] on div "Format: .mp3 .mp4 .ogg .aac .mpg .wav 6MB max HIPPOS~2.MP3" at bounding box center [640, 537] width 485 height 81
click at [1101, 878] on span "Enregistrer" at bounding box center [1112, 883] width 41 height 11
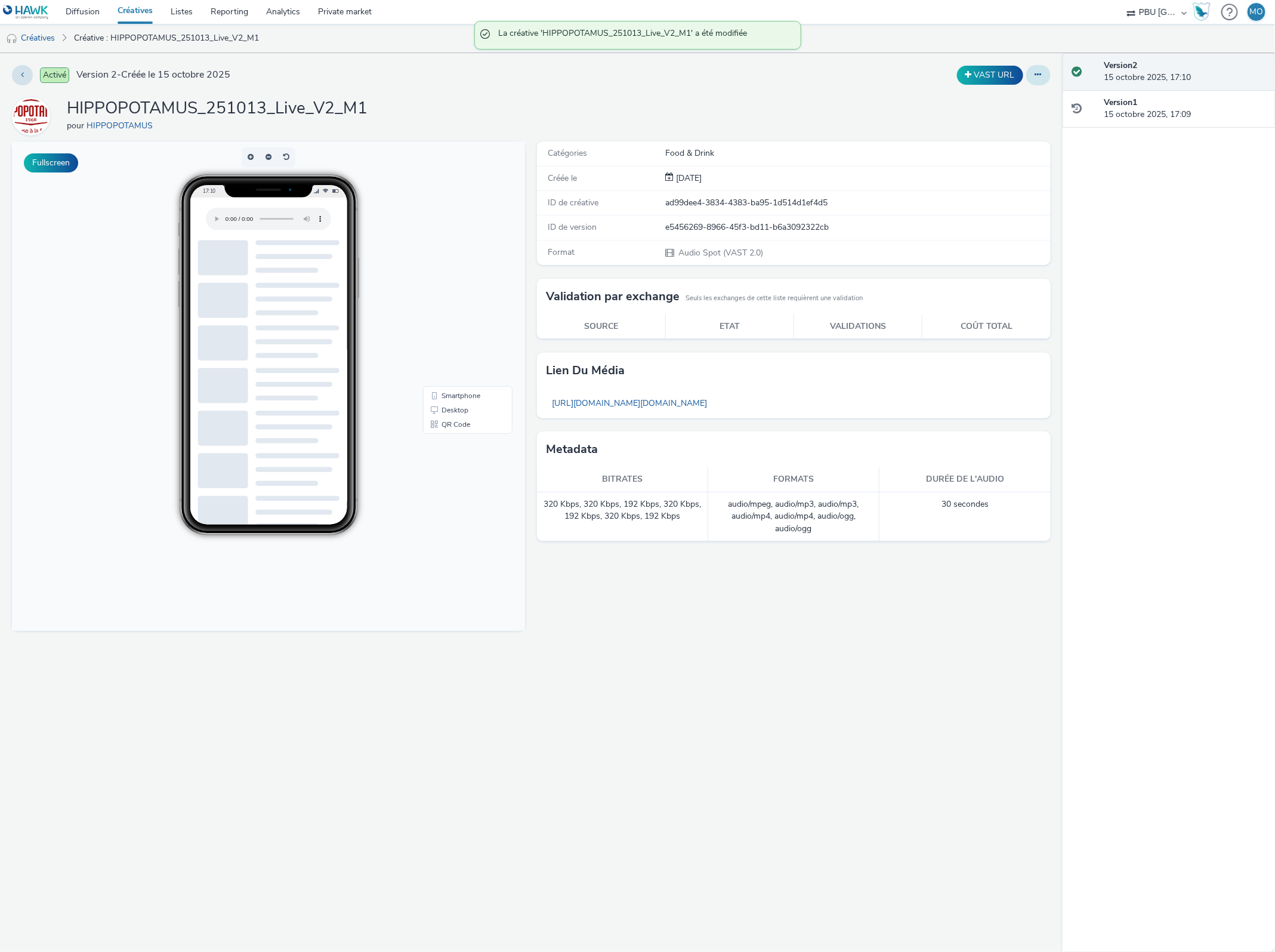
click at [1035, 81] on button at bounding box center [1038, 75] width 25 height 20
click at [1020, 118] on link "Dupliquer" at bounding box center [1005, 123] width 90 height 24
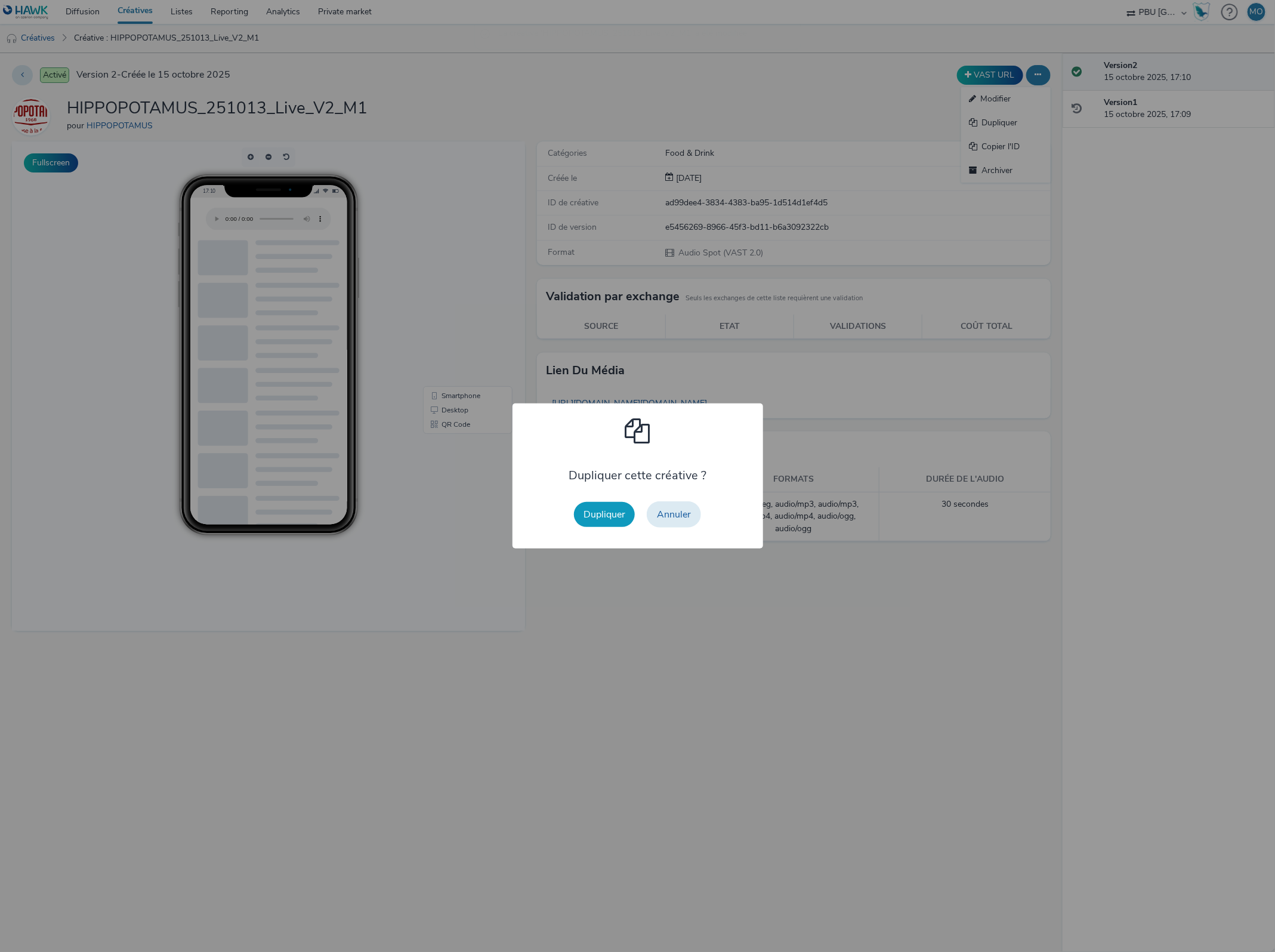
click at [619, 511] on button "Dupliquer" at bounding box center [604, 514] width 61 height 25
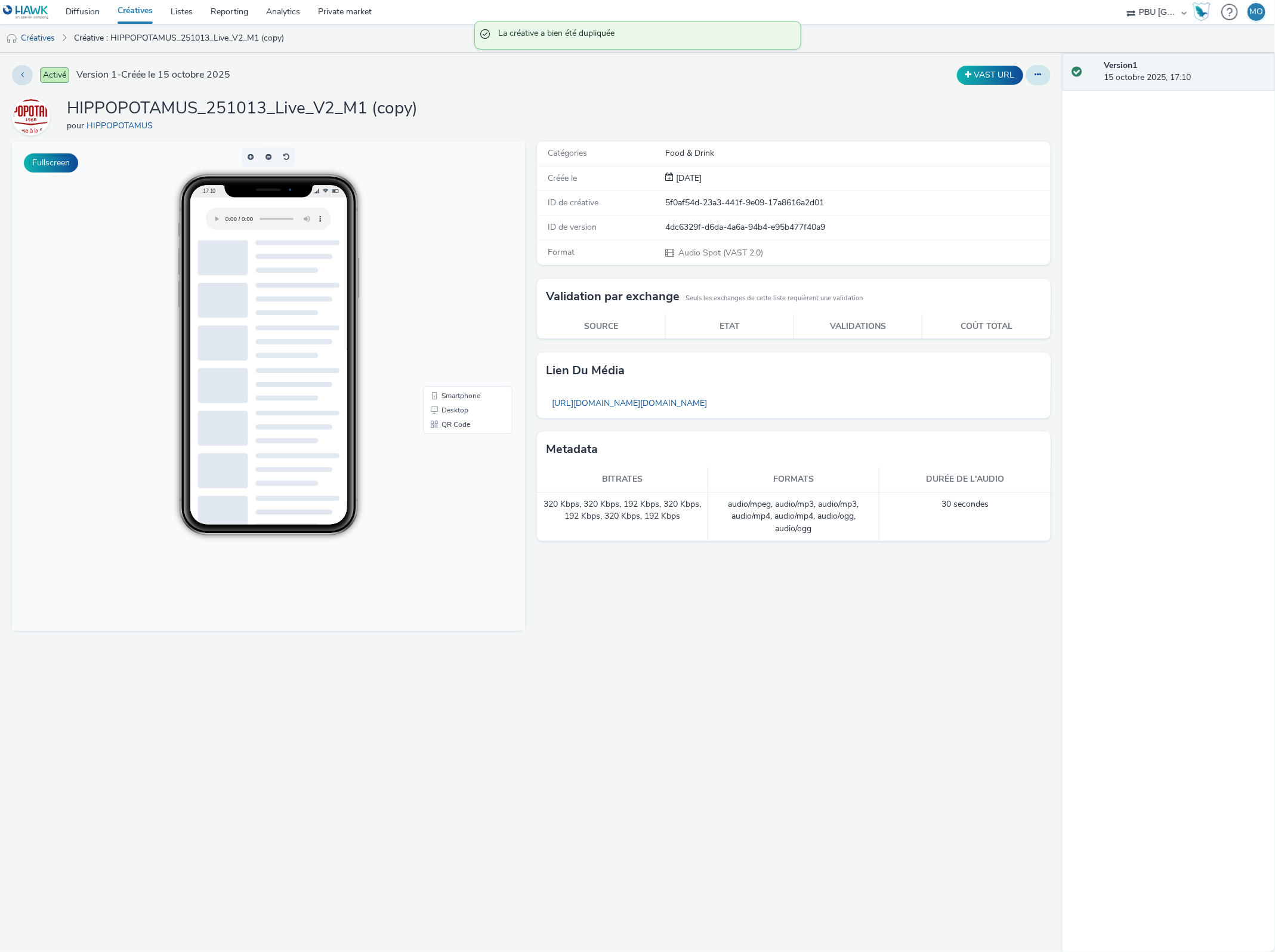
click at [1033, 81] on button at bounding box center [1038, 75] width 25 height 20
click at [1002, 104] on link "Modifier" at bounding box center [1005, 99] width 90 height 24
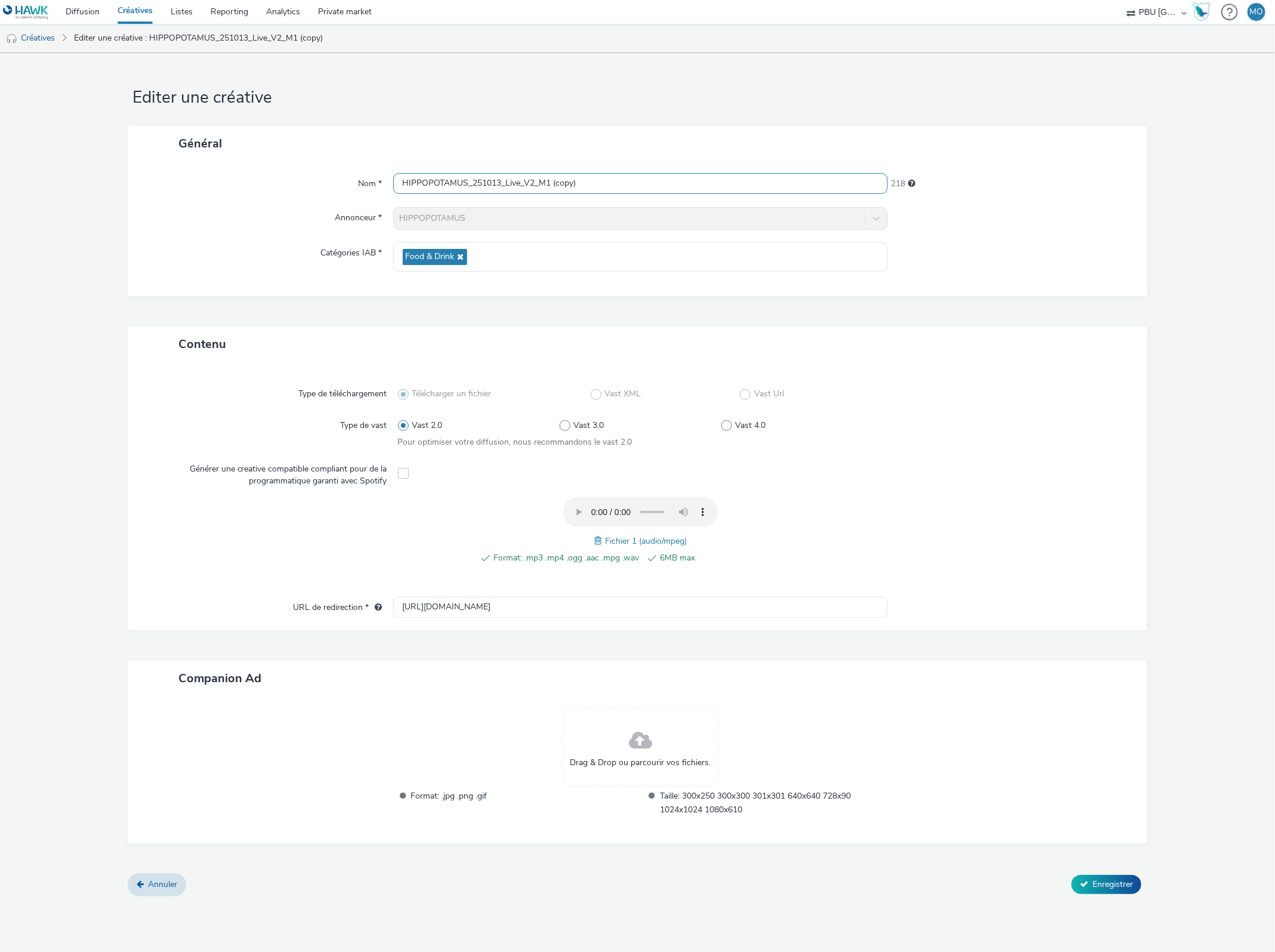
drag, startPoint x: 547, startPoint y: 188, endPoint x: 610, endPoint y: 188, distance: 63.0
click at [610, 188] on input "HIPPOPOTAMUS_251013_Live_V2_M1 (copy)" at bounding box center [640, 183] width 495 height 21
type input "HIPPOPOTAMUS_251013_Live_V2_M2"
click at [601, 544] on span at bounding box center [600, 540] width 11 height 13
click at [1111, 884] on span "Enregistrer" at bounding box center [1112, 883] width 41 height 11
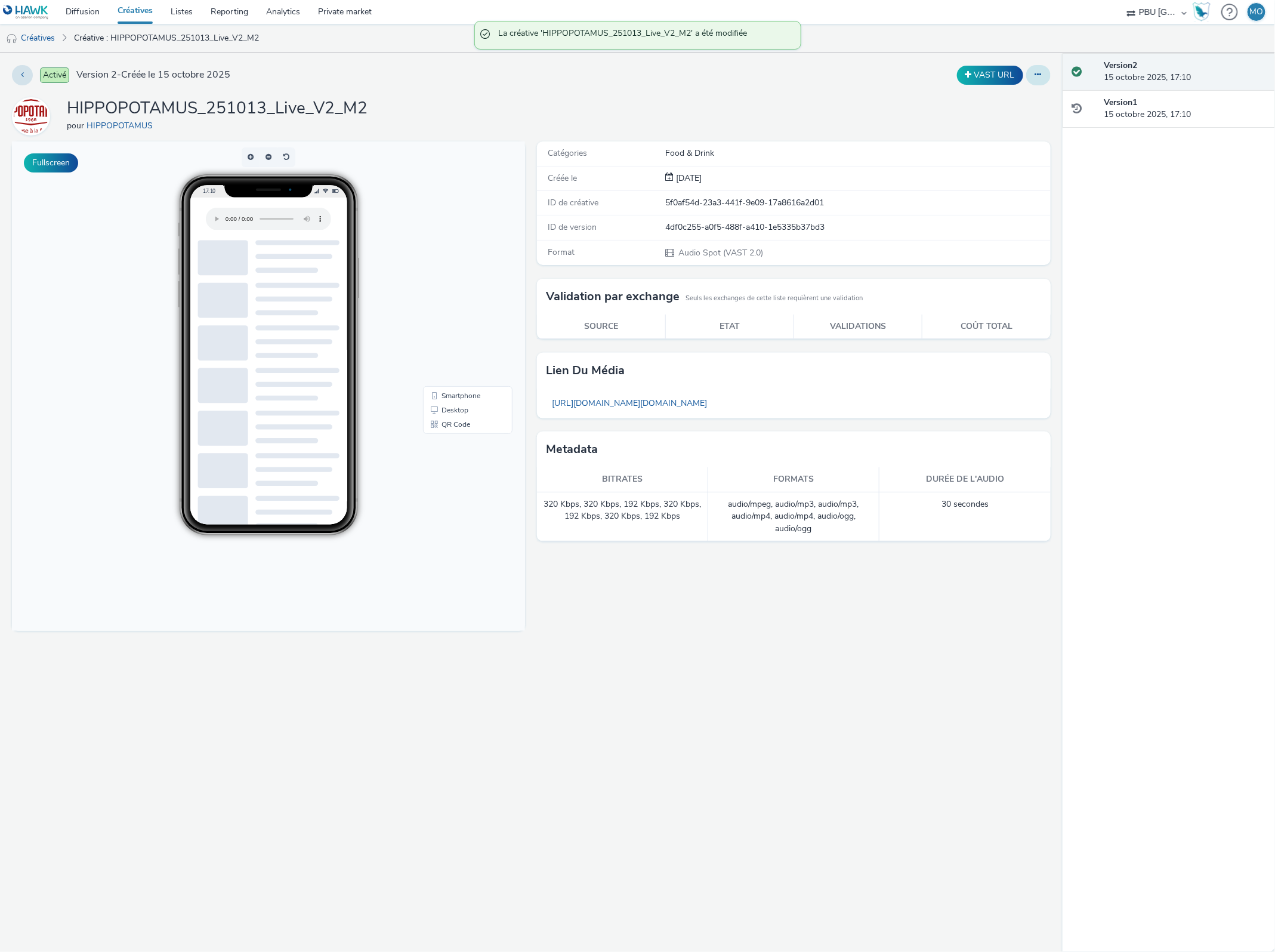
click at [1038, 78] on icon at bounding box center [1038, 75] width 7 height 8
click at [1031, 122] on link "Dupliquer" at bounding box center [1005, 123] width 90 height 24
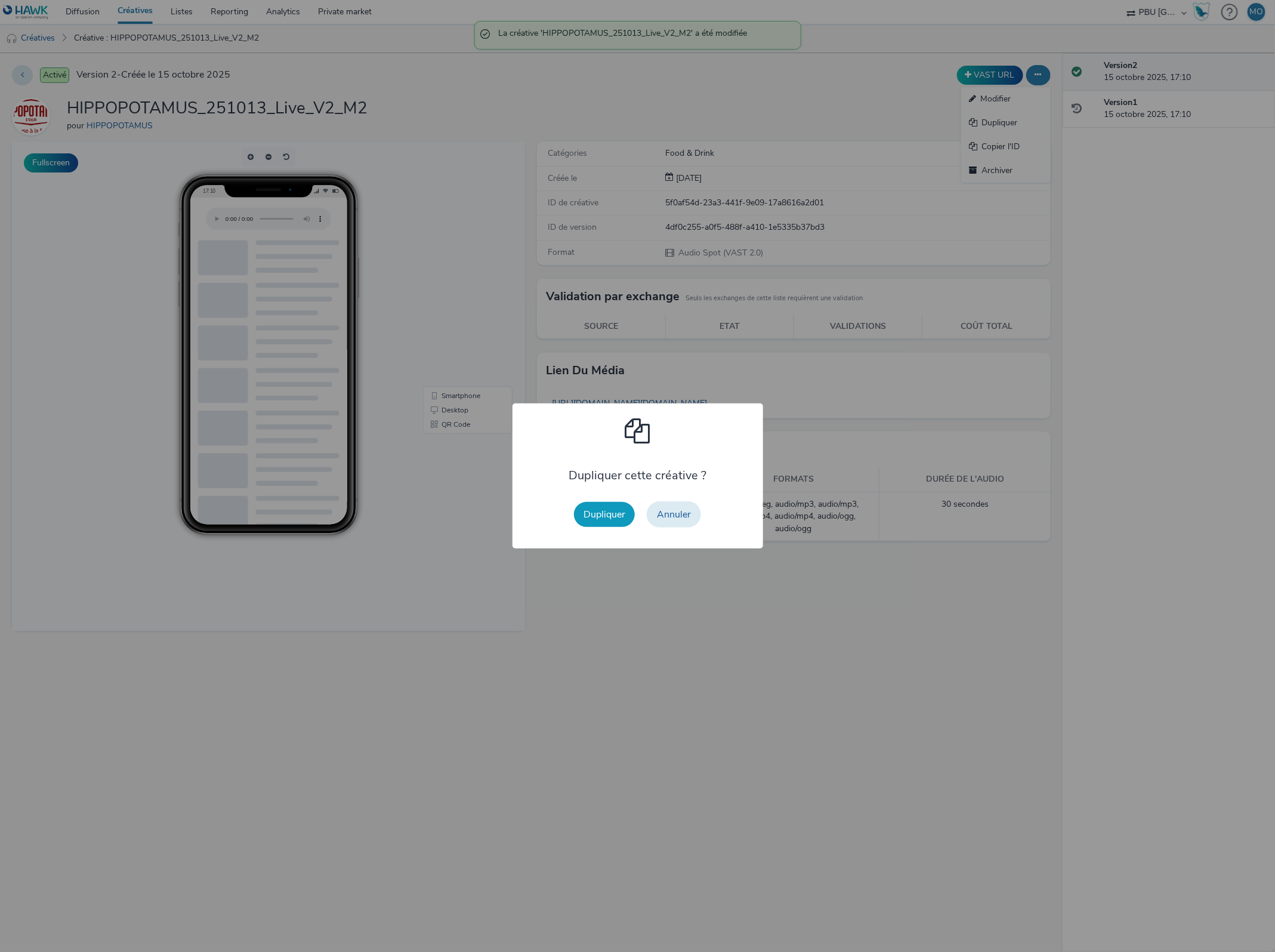
click at [589, 520] on button "Dupliquer" at bounding box center [604, 514] width 61 height 25
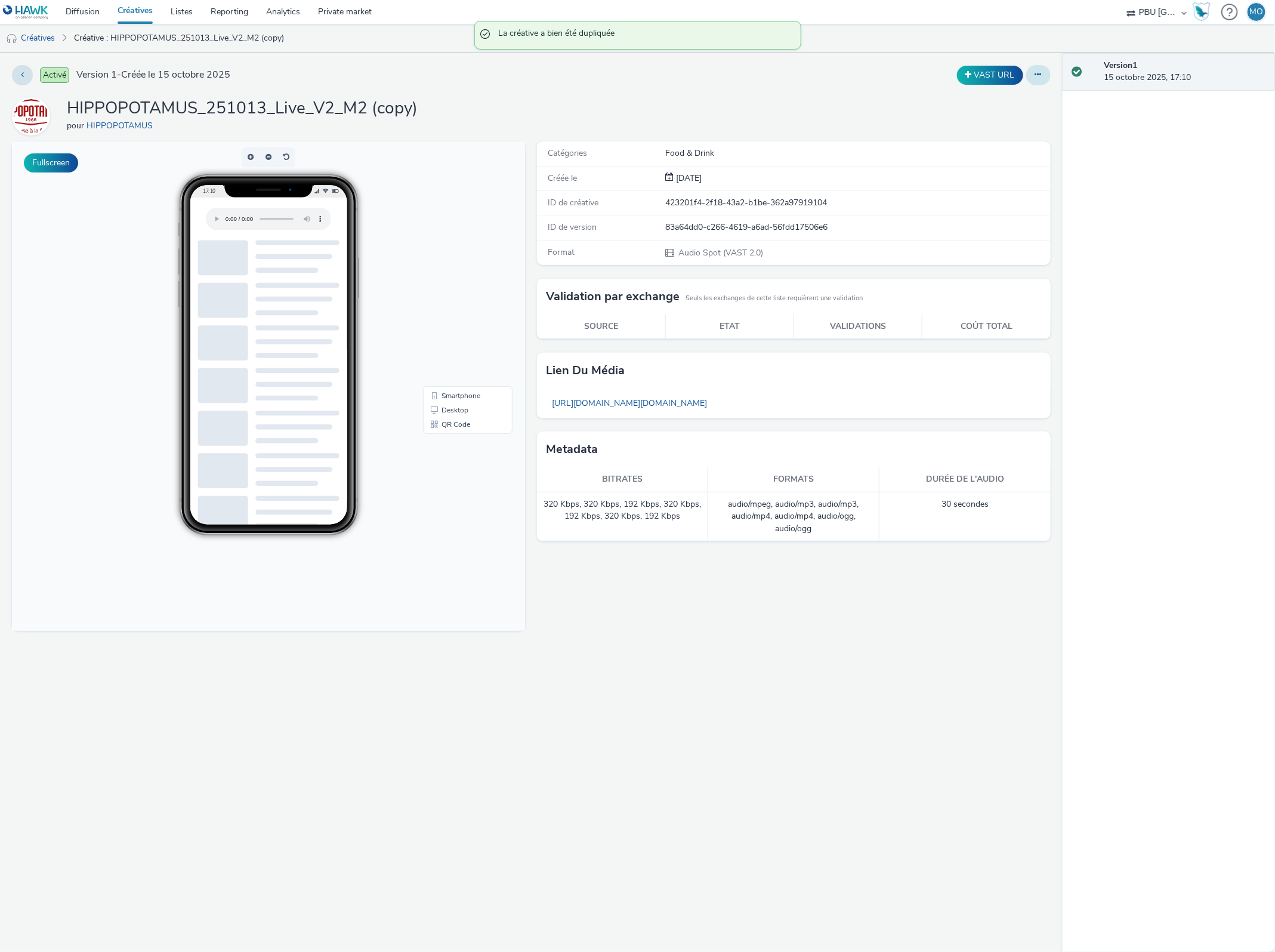
click at [1038, 76] on icon at bounding box center [1038, 75] width 7 height 8
click at [997, 105] on link "Modifier" at bounding box center [1005, 99] width 90 height 24
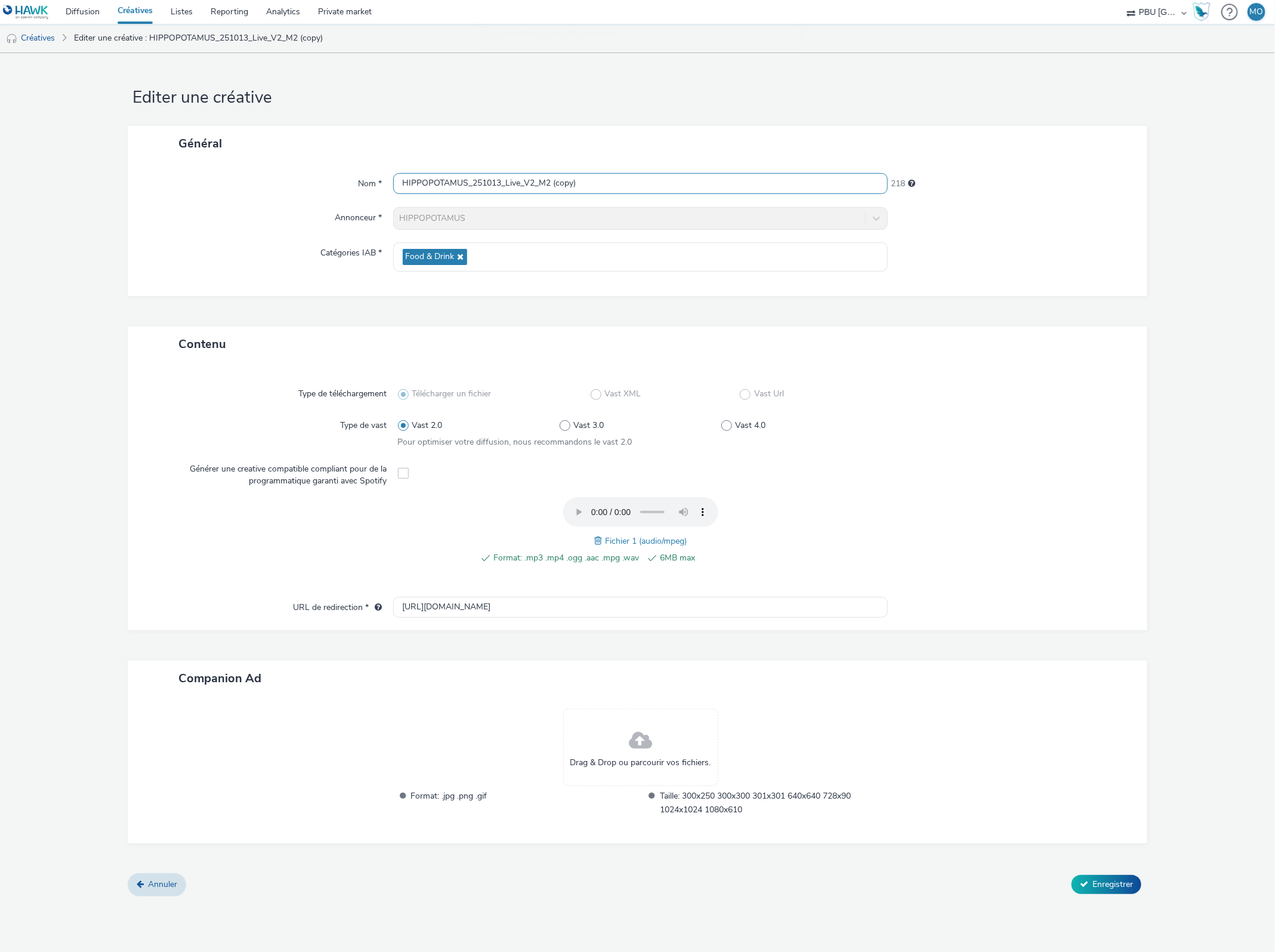
drag, startPoint x: 549, startPoint y: 186, endPoint x: 648, endPoint y: 185, distance: 99.0
click at [648, 185] on input "HIPPOPOTAMUS_251013_Live_V2_M2 (copy)" at bounding box center [640, 183] width 495 height 21
type input "HIPPOPOTAMUS_251013_Live_V2_M3"
click at [601, 536] on span at bounding box center [600, 540] width 11 height 13
click at [1101, 880] on span "Enregistrer" at bounding box center [1112, 883] width 41 height 11
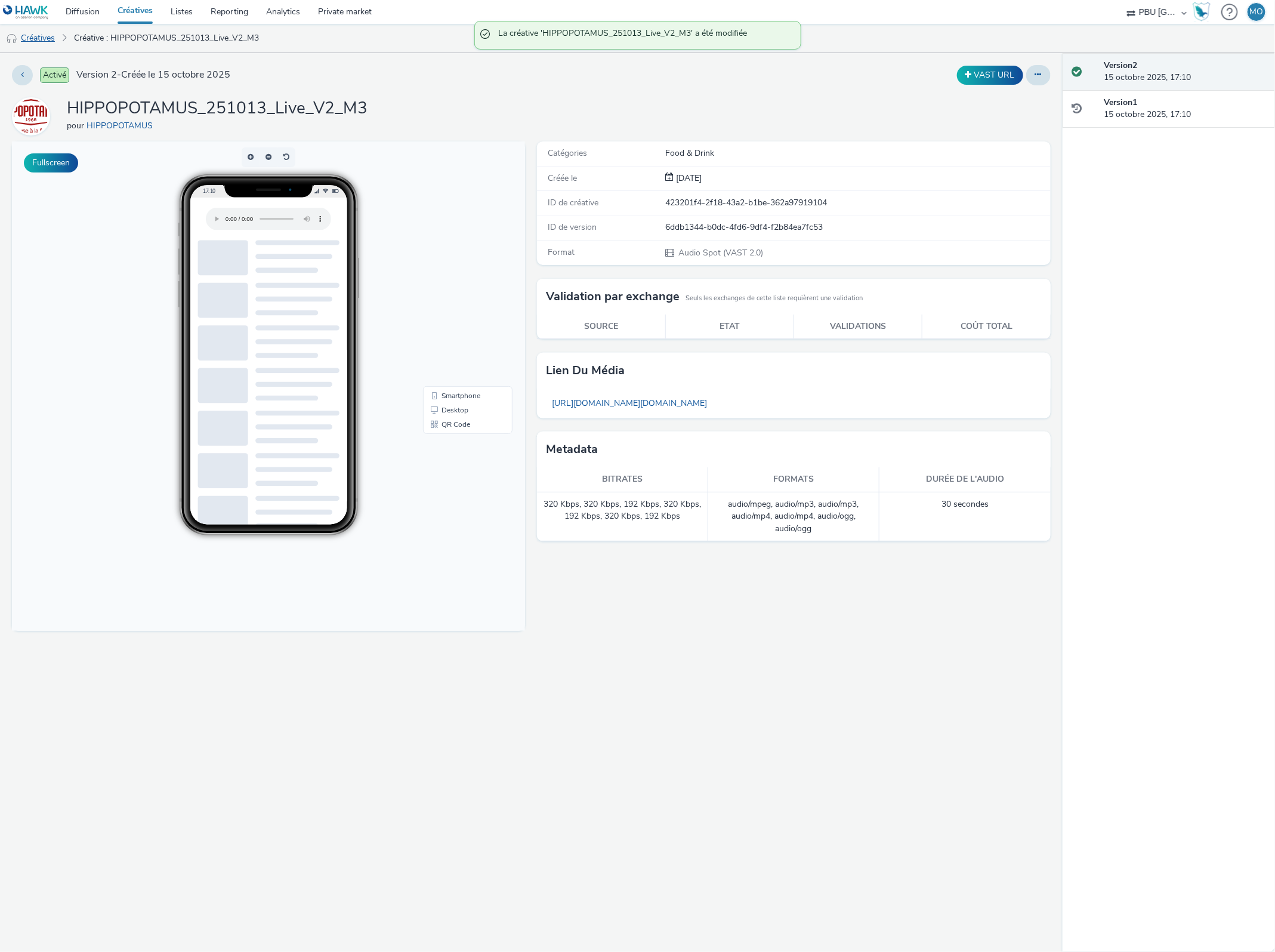
click at [47, 37] on link "Créatives" at bounding box center [30, 38] width 61 height 29
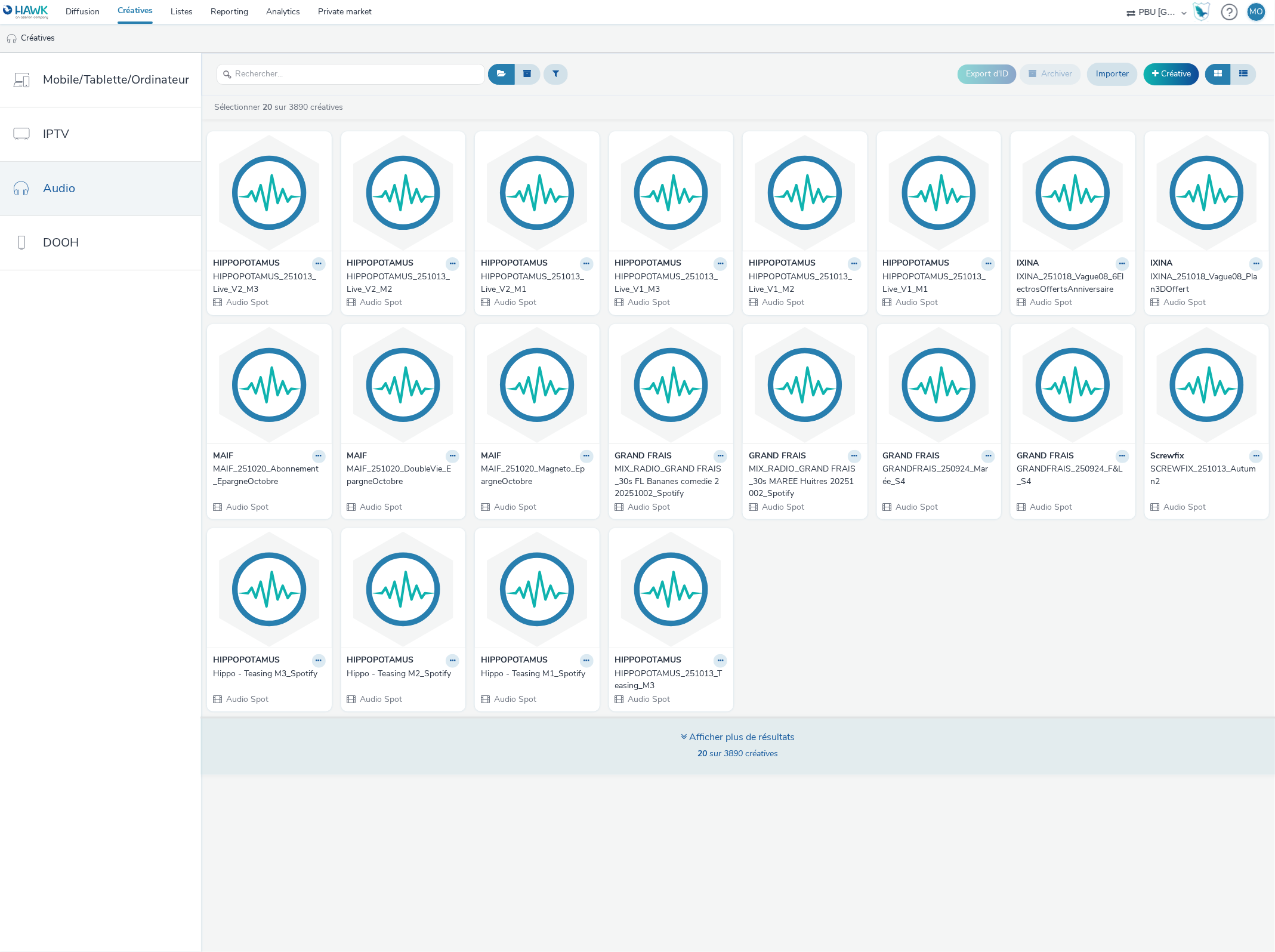
click at [737, 743] on div "Afficher plus de résultats" at bounding box center [738, 737] width 114 height 14
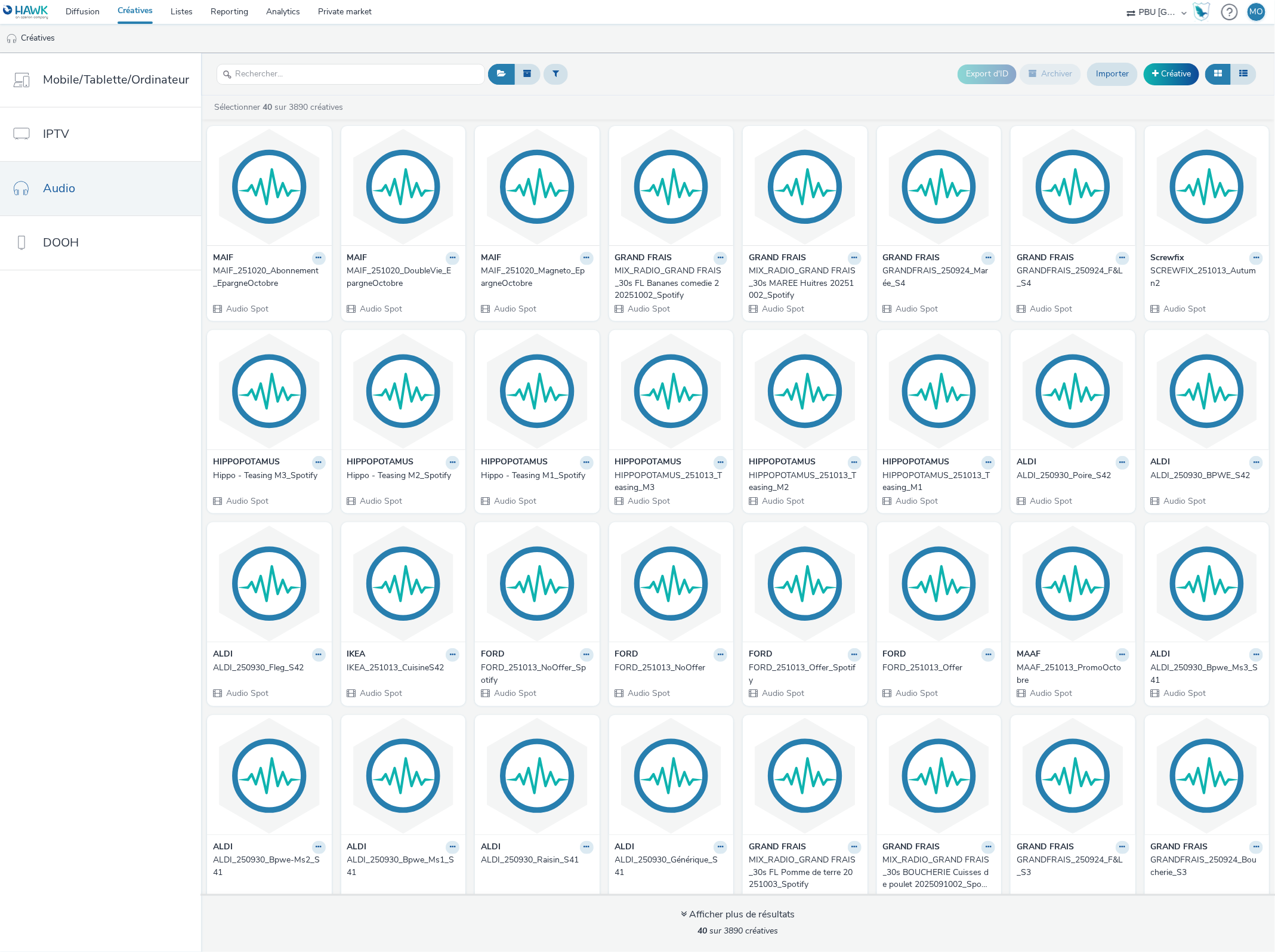
scroll to position [222, 0]
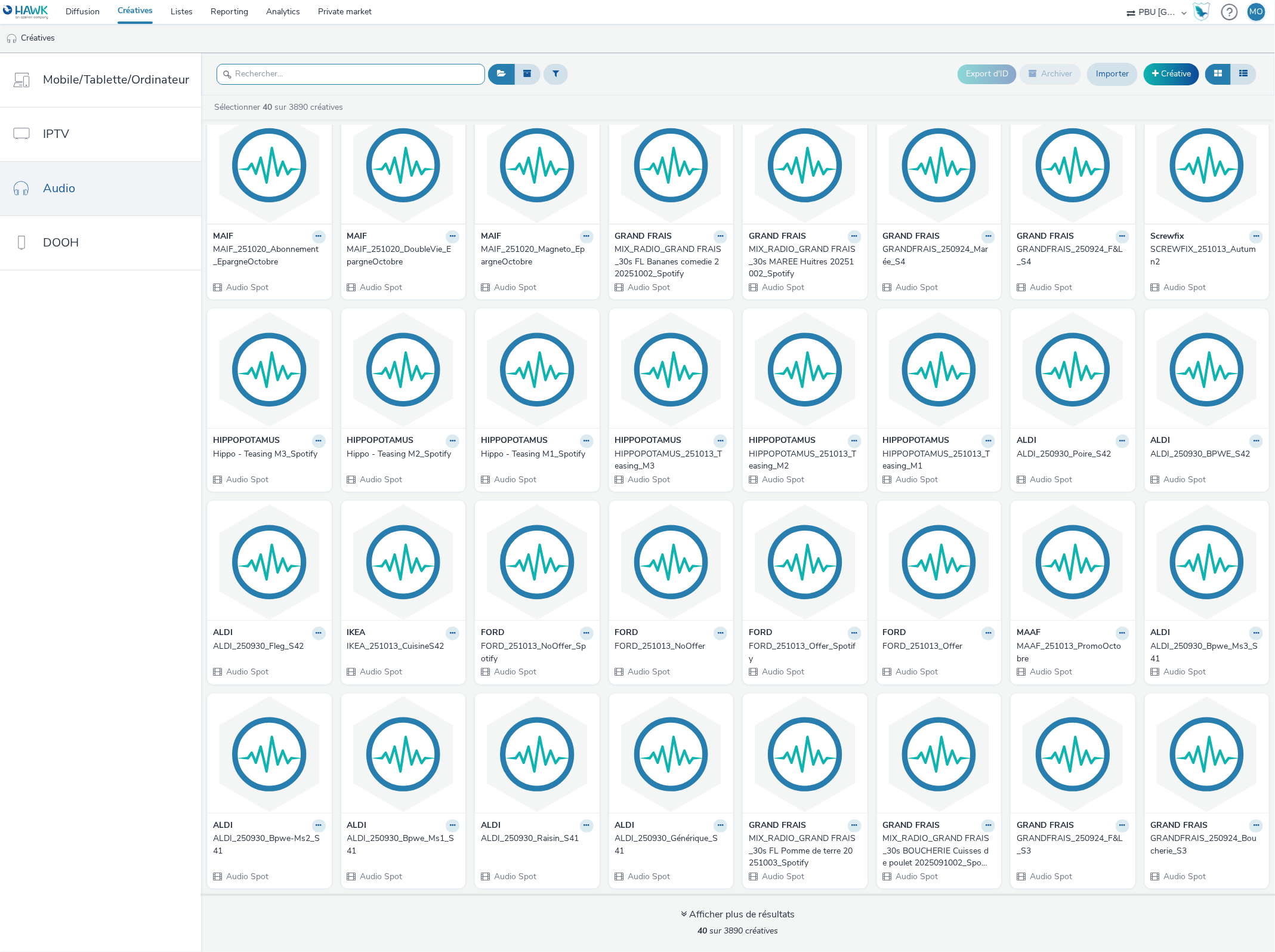
click at [337, 72] on input "text" at bounding box center [351, 74] width 269 height 21
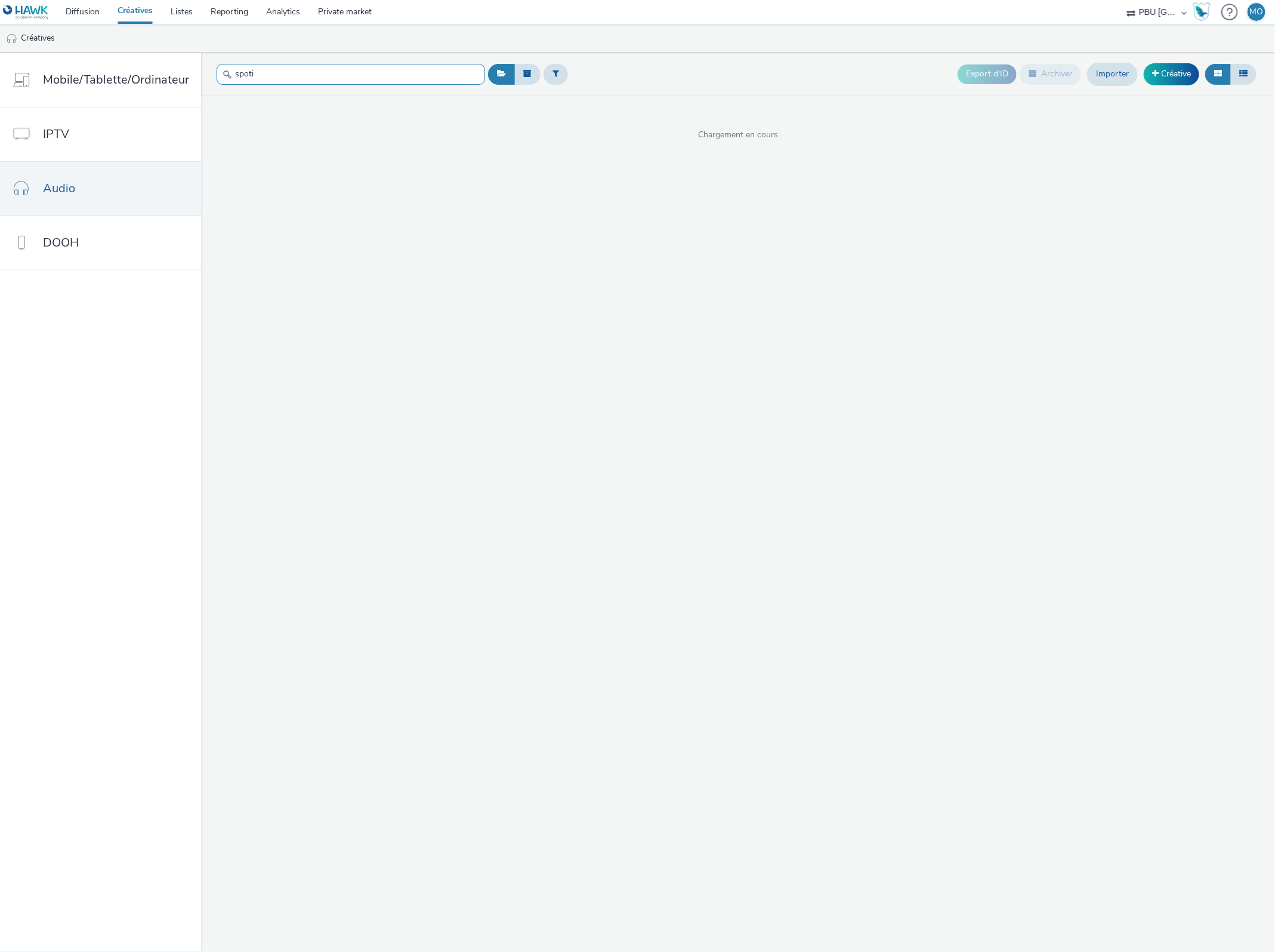
type input "spotif"
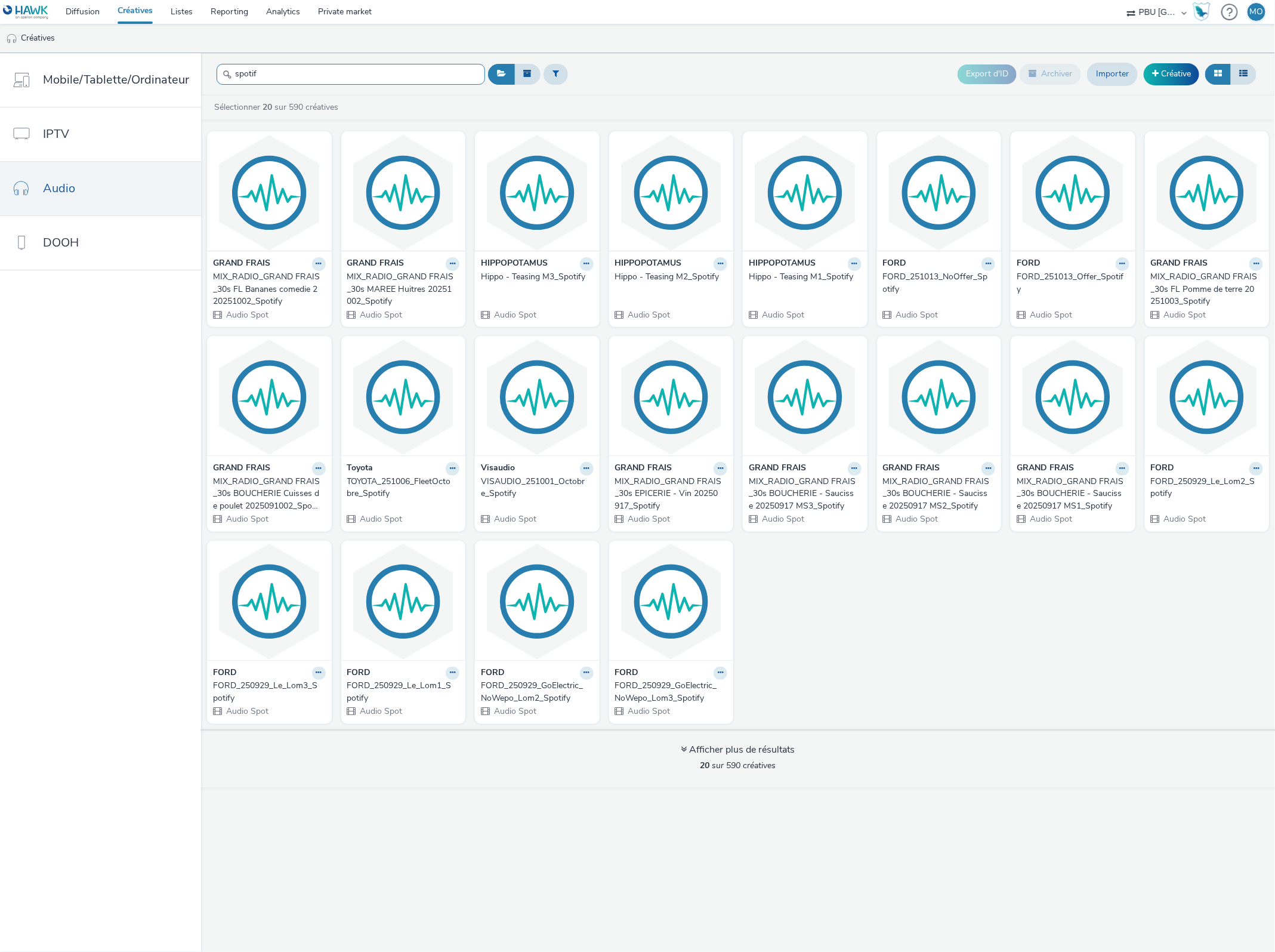
click at [296, 76] on input "spotif" at bounding box center [351, 74] width 269 height 21
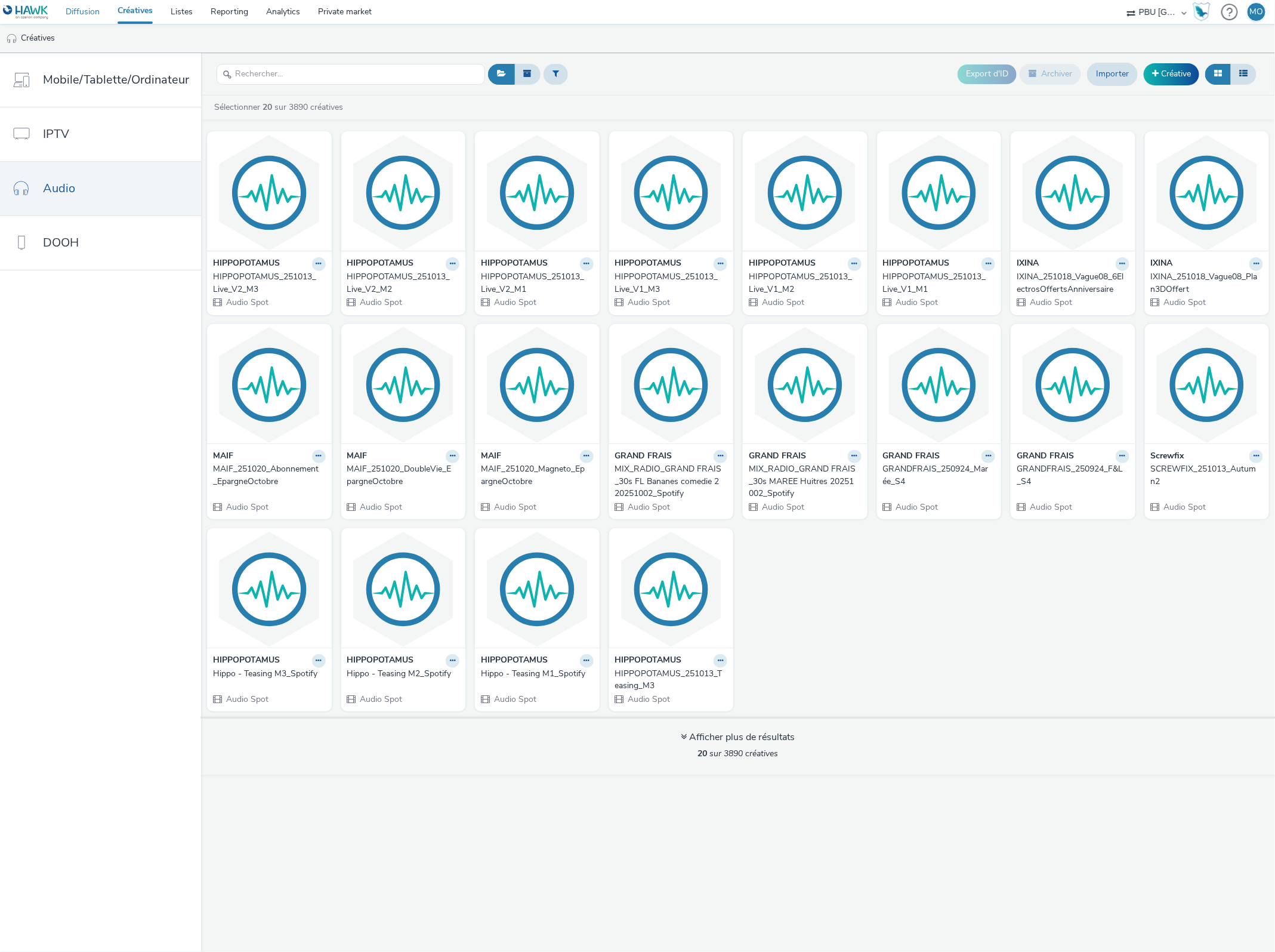
click at [92, 14] on link "Diffusion" at bounding box center [83, 12] width 52 height 24
